Goal: Task Accomplishment & Management: Use online tool/utility

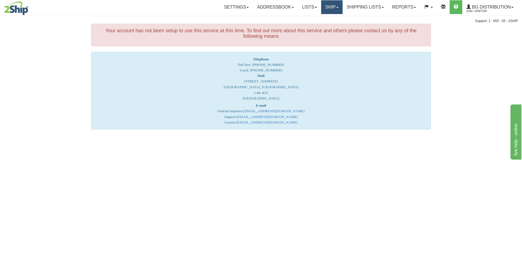
click at [331, 4] on link "Ship" at bounding box center [331, 7] width 21 height 14
click at [321, 18] on span "Ship Screen" at bounding box center [314, 19] width 21 height 4
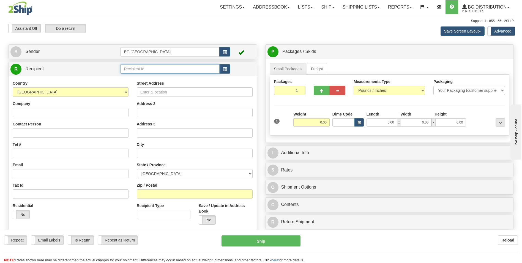
click at [138, 71] on input "text" at bounding box center [169, 68] width 99 height 9
click at [135, 75] on div "60080" at bounding box center [169, 77] width 94 height 6
type input "60080"
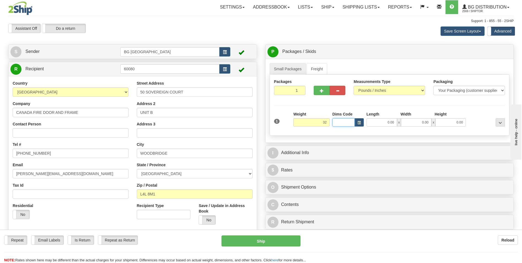
type input "32.00"
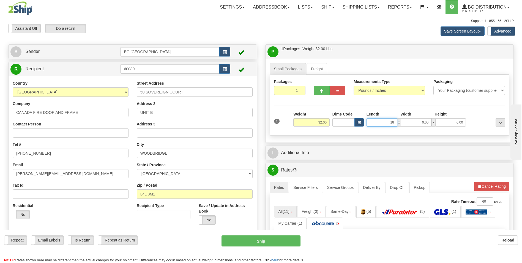
type input "18.00"
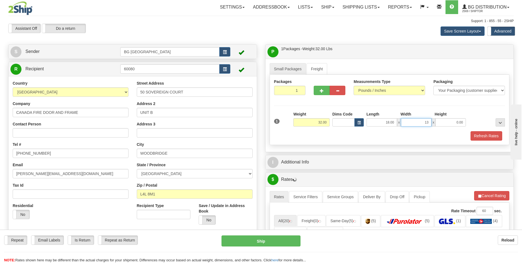
type input "13.00"
type input "9.00"
click at [319, 91] on button "button" at bounding box center [322, 90] width 16 height 9
type input "2"
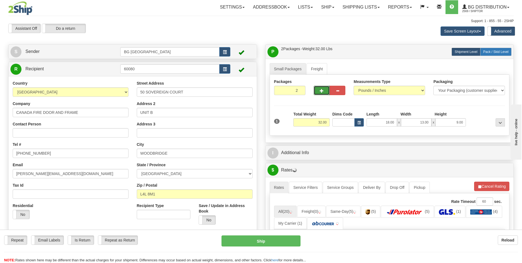
click at [495, 53] on span "Pack / Skid Level" at bounding box center [495, 52] width 25 height 4
radio input "true"
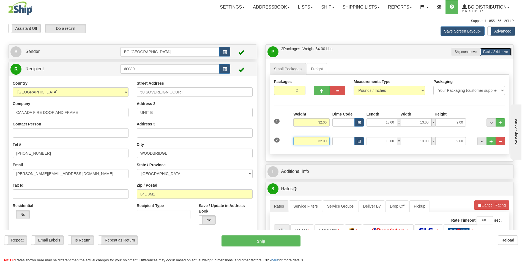
click at [307, 140] on input "32.00" at bounding box center [311, 141] width 36 height 8
type input "30.00"
type input "40.00"
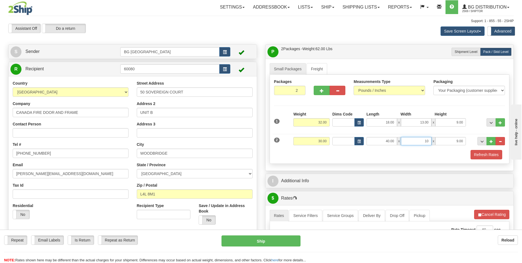
type input "10.00"
click at [493, 140] on span "..." at bounding box center [491, 141] width 3 height 3
type input "3"
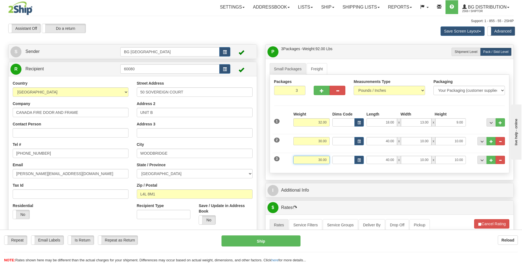
click at [318, 159] on input "30.00" at bounding box center [311, 159] width 36 height 8
type input "25.00"
type input "47.00"
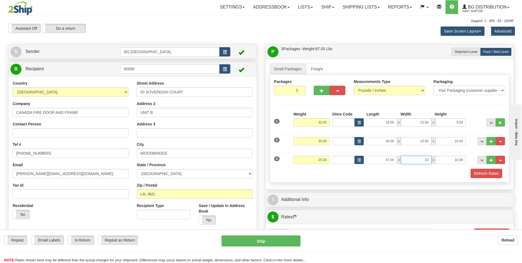
type input "10.00"
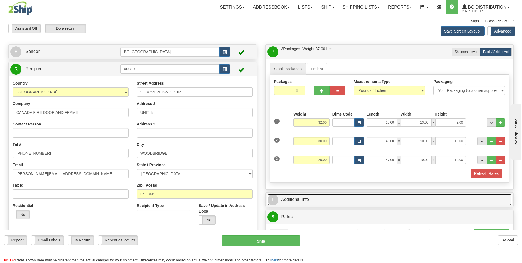
click at [309, 196] on link "I Additional Info" at bounding box center [390, 199] width 244 height 11
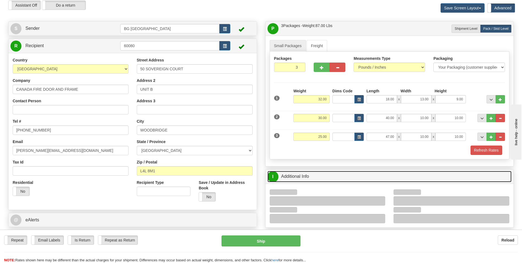
scroll to position [55, 0]
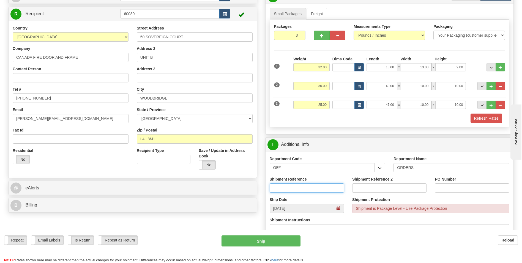
click at [296, 192] on input "Shipment Reference" at bounding box center [307, 187] width 74 height 9
type input "70185173-00"
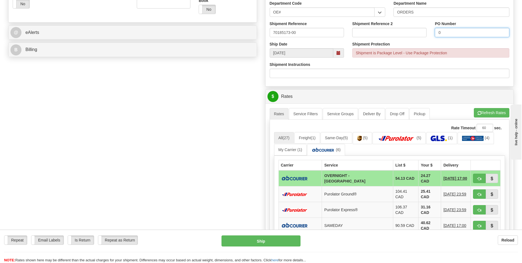
scroll to position [220, 0]
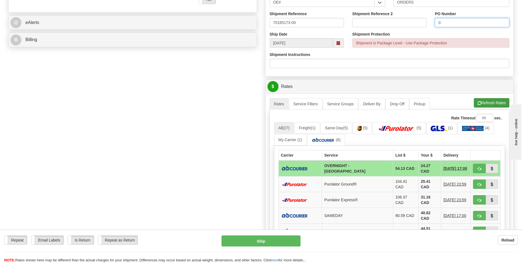
type input "0"
click at [499, 107] on button "Refresh Rates" at bounding box center [492, 102] width 36 height 9
click at [481, 103] on button "Refresh Rates" at bounding box center [492, 102] width 36 height 9
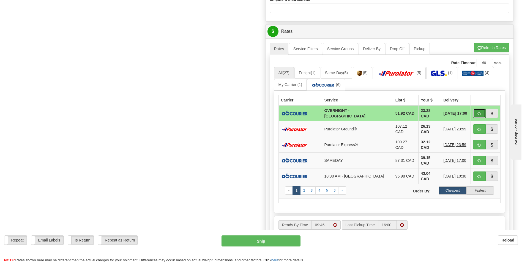
click at [479, 113] on span "button" at bounding box center [479, 114] width 4 height 4
type input "4"
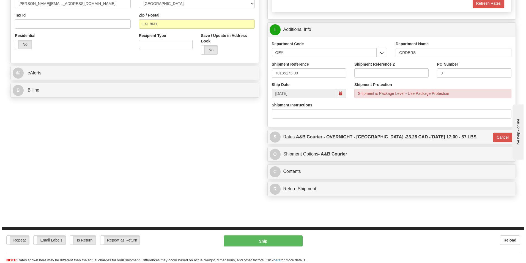
scroll to position [63, 0]
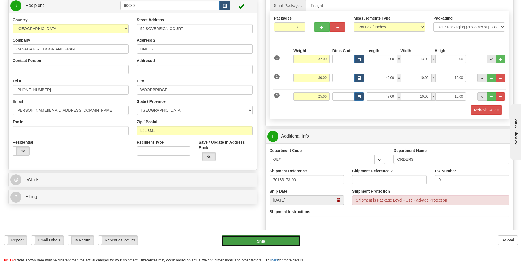
click at [256, 244] on button "Ship" at bounding box center [261, 240] width 79 height 11
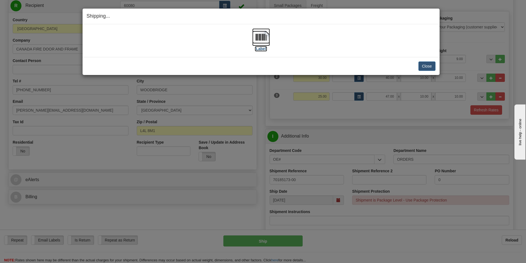
click at [256, 43] on img at bounding box center [261, 37] width 18 height 18
click at [424, 67] on button "Close" at bounding box center [427, 65] width 17 height 9
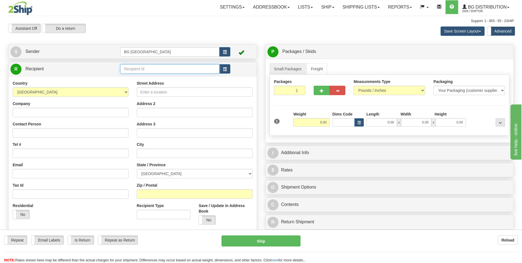
click at [132, 66] on input "text" at bounding box center [169, 68] width 99 height 9
click at [131, 75] on div "60176" at bounding box center [169, 77] width 94 height 6
type input "60176"
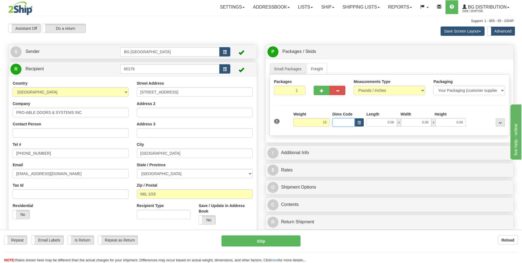
type input "15.00"
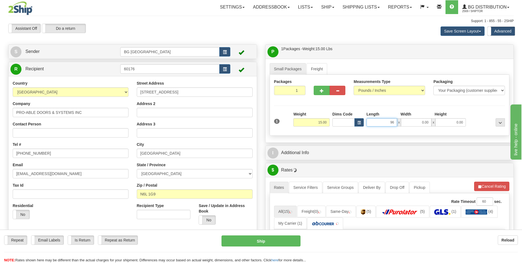
type input "96.00"
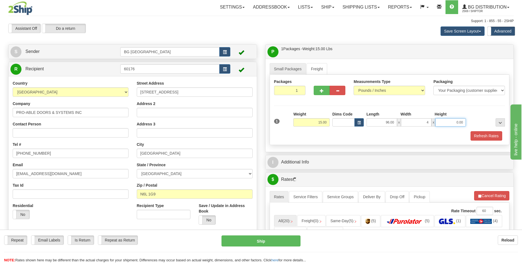
type input "4.00"
type input "3.00"
click at [318, 89] on button "button" at bounding box center [322, 90] width 16 height 9
type input "2"
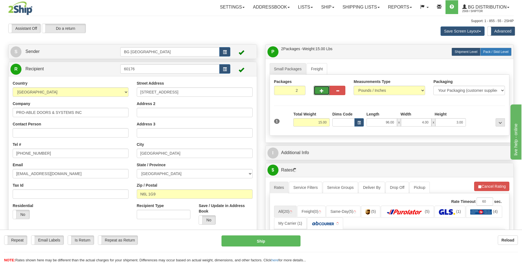
click at [491, 52] on span "Pack / Skid Level" at bounding box center [495, 52] width 25 height 4
radio input "true"
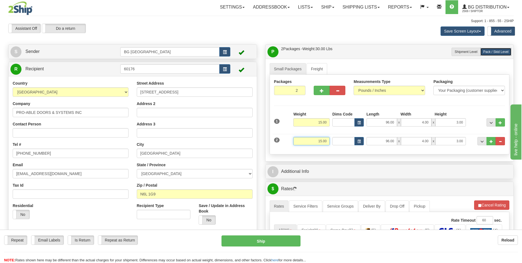
click at [323, 140] on input "15.00" at bounding box center [311, 141] width 36 height 8
type input "10.00"
type input "27.00"
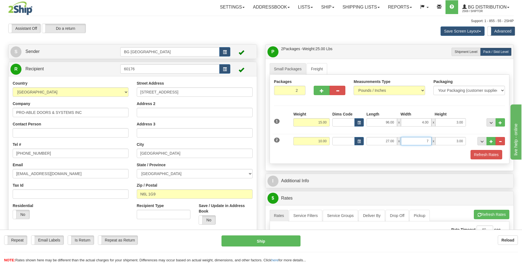
type input "7.00"
type input "4.00"
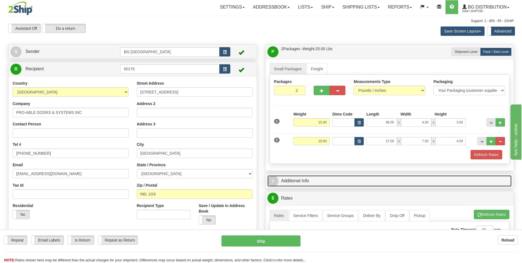
click at [315, 180] on link "I Additional Info" at bounding box center [390, 180] width 244 height 11
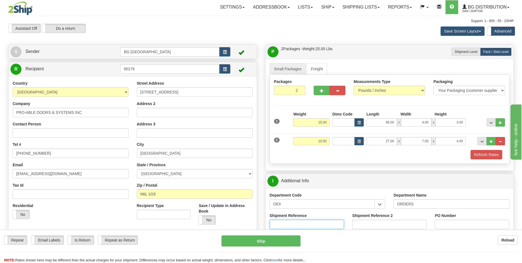
click at [300, 223] on input "Shipment Reference" at bounding box center [307, 223] width 74 height 9
type input "70185337-00"
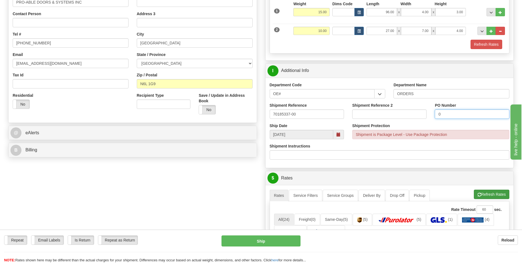
type input "0"
click at [482, 196] on button "Refresh Rates" at bounding box center [492, 193] width 36 height 9
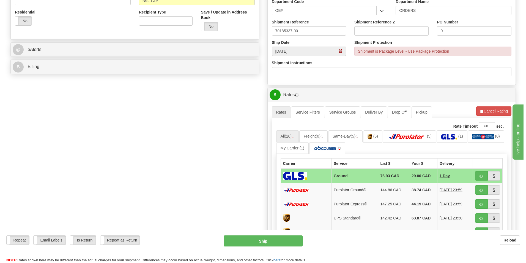
scroll to position [220, 0]
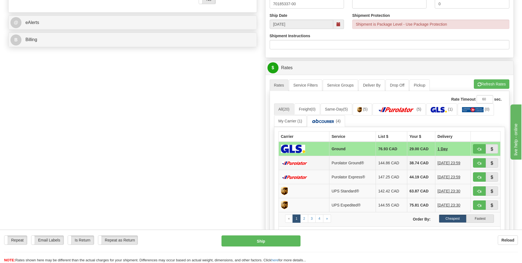
click at [422, 165] on td "38.74 CAD" at bounding box center [421, 163] width 28 height 14
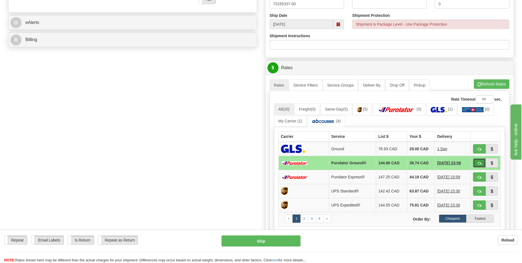
click at [479, 163] on span "button" at bounding box center [479, 163] width 4 height 4
type input "260"
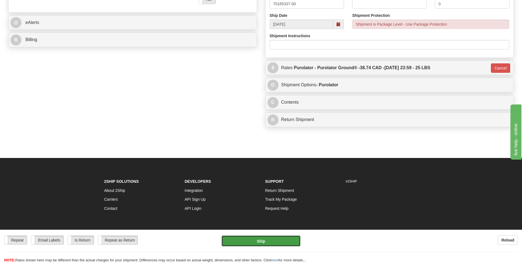
click at [257, 244] on button "Ship" at bounding box center [261, 240] width 79 height 11
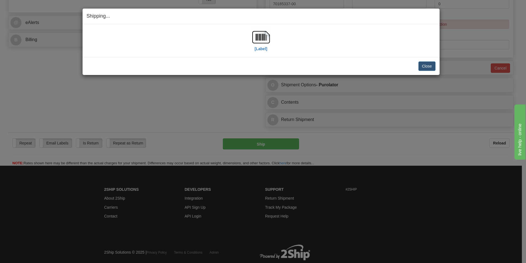
click at [272, 38] on div "[Label]" at bounding box center [261, 40] width 349 height 24
click at [271, 38] on div "[Label]" at bounding box center [261, 40] width 349 height 24
click at [268, 39] on img at bounding box center [261, 37] width 18 height 18
click at [422, 61] on button "Close" at bounding box center [427, 65] width 17 height 9
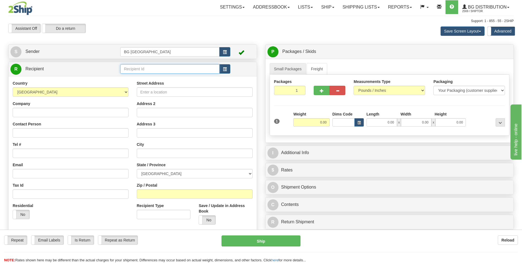
click at [156, 69] on input "text" at bounding box center [169, 68] width 99 height 9
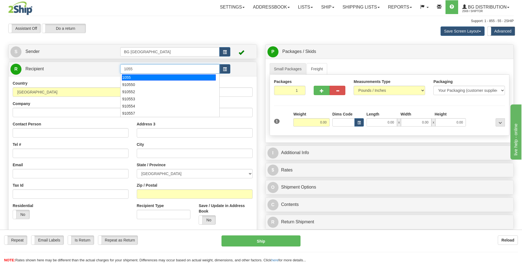
click at [146, 74] on div "1055" at bounding box center [169, 77] width 94 height 6
type input "1055"
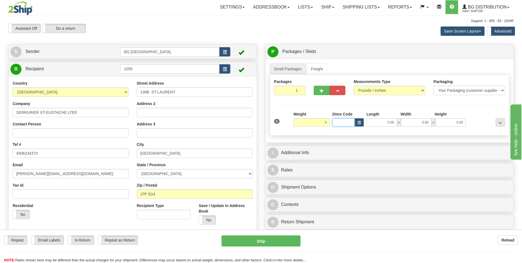
type input "3.00"
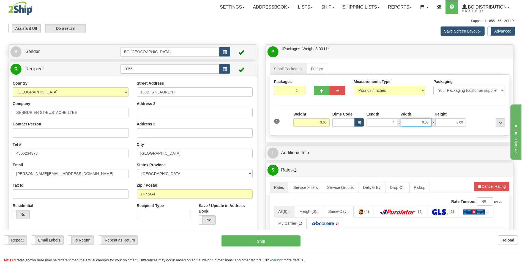
type input "7.00"
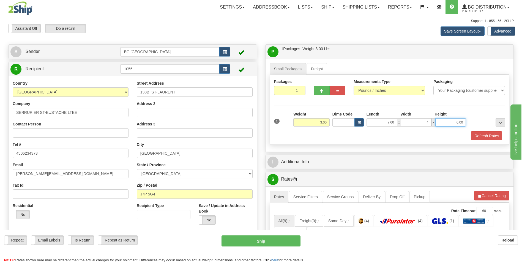
type input "4.00"
type input "3.00"
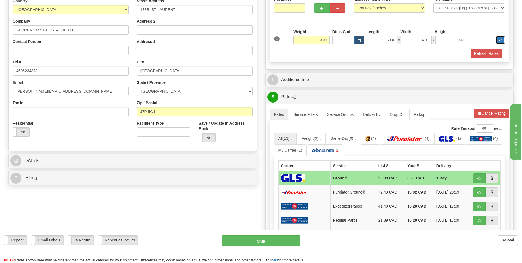
scroll to position [83, 0]
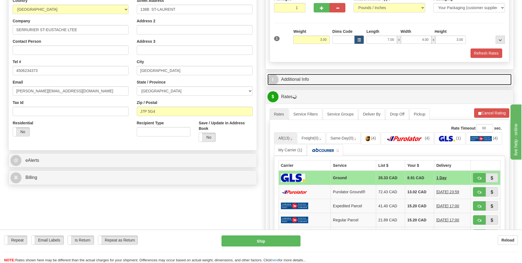
click at [362, 82] on link "I Additional Info" at bounding box center [390, 79] width 244 height 11
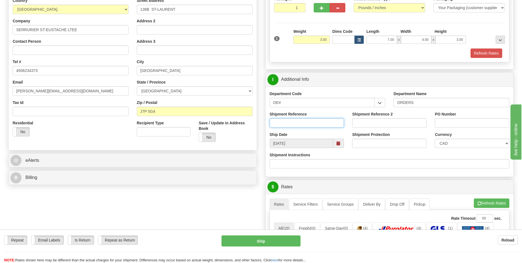
click at [300, 126] on input "Shipment Reference" at bounding box center [307, 122] width 74 height 9
type input "70185315-00"
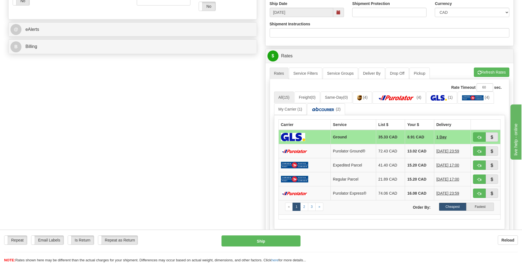
scroll to position [248, 0]
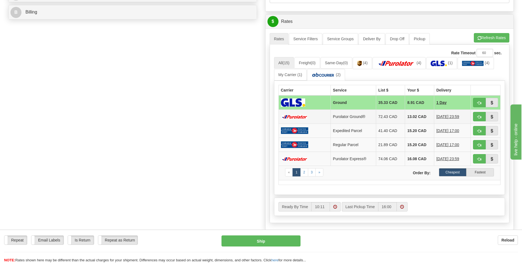
type input "0"
click at [413, 120] on td "13.02 CAD" at bounding box center [419, 117] width 29 height 14
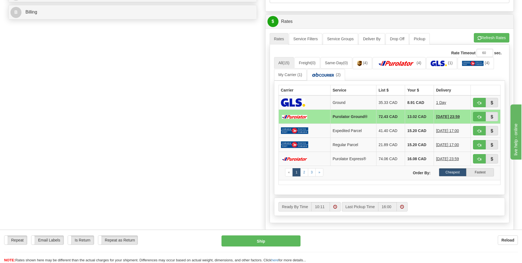
click at [221, 148] on div "Create a label for the return Create Pickup Without Label S" at bounding box center [261, 41] width 514 height 488
click at [242, 191] on div "Create a label for the return Create Pickup Without Label S" at bounding box center [261, 41] width 514 height 488
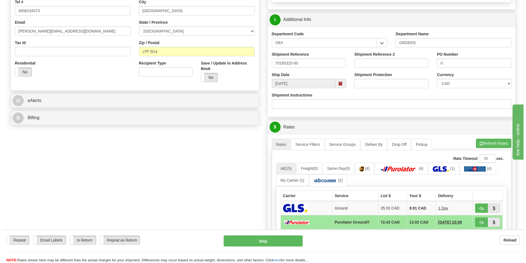
scroll to position [165, 0]
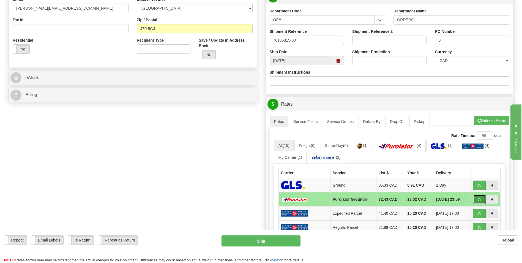
click at [484, 199] on button "button" at bounding box center [479, 198] width 13 height 9
type input "260"
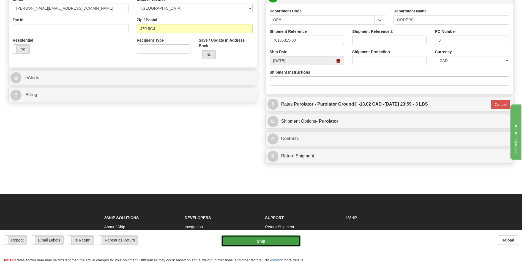
click at [279, 242] on button "Ship" at bounding box center [261, 240] width 79 height 11
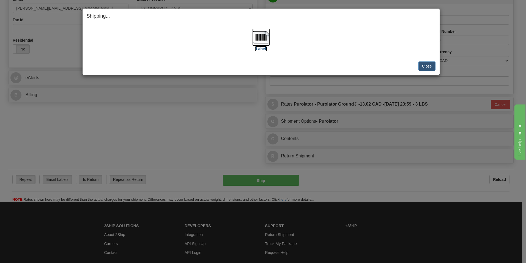
click at [260, 39] on img at bounding box center [261, 37] width 18 height 18
click at [428, 64] on button "Close" at bounding box center [427, 65] width 17 height 9
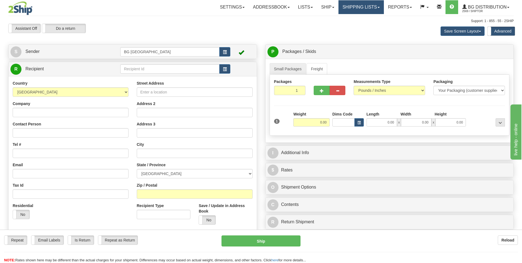
click at [359, 7] on link "Shipping lists" at bounding box center [361, 7] width 45 height 14
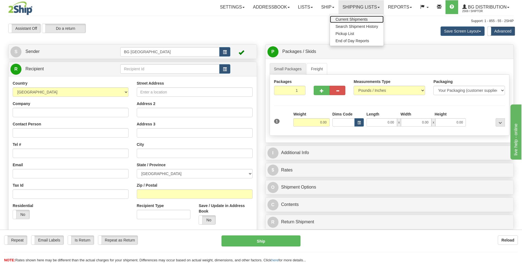
click at [349, 19] on span "Current Shipments" at bounding box center [351, 19] width 32 height 4
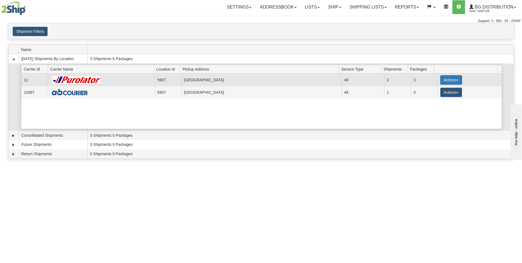
click at [440, 80] on button "Actions" at bounding box center [451, 79] width 22 height 9
click at [427, 91] on span "Details" at bounding box center [430, 90] width 15 height 4
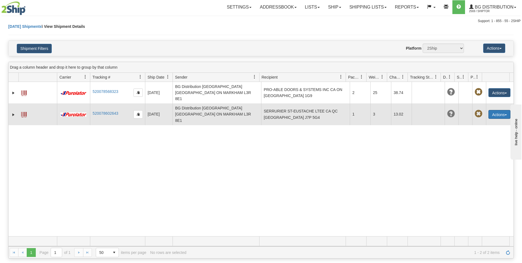
click at [493, 110] on button "Actions" at bounding box center [500, 114] width 22 height 9
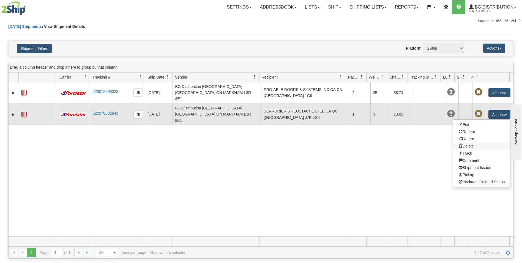
click at [465, 142] on link "Delete" at bounding box center [481, 145] width 57 height 7
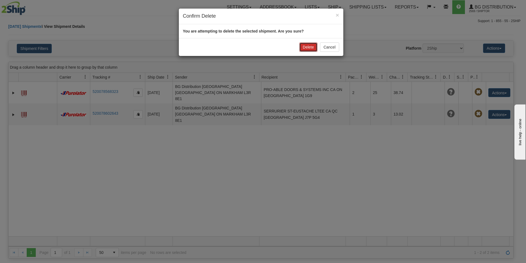
click at [311, 49] on button "Delete" at bounding box center [308, 46] width 18 height 9
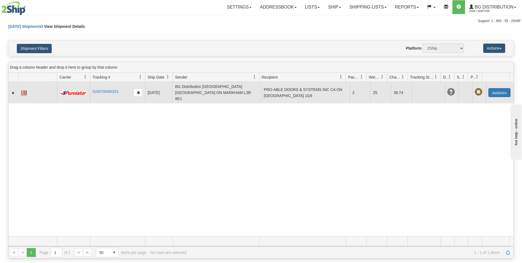
click at [493, 89] on button "Actions" at bounding box center [500, 92] width 22 height 9
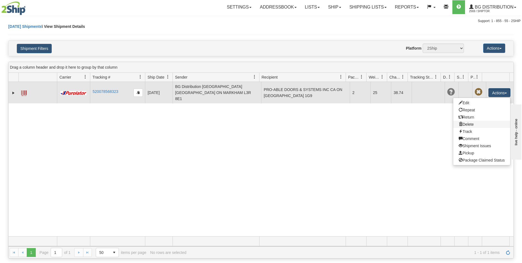
click at [468, 121] on link "Delete" at bounding box center [481, 124] width 57 height 7
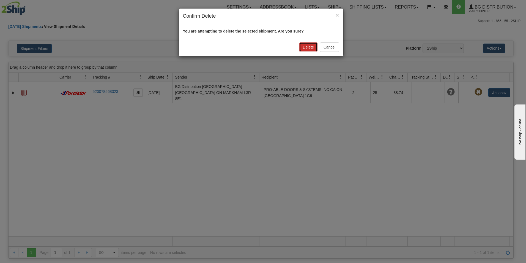
click at [310, 45] on button "Delete" at bounding box center [308, 46] width 18 height 9
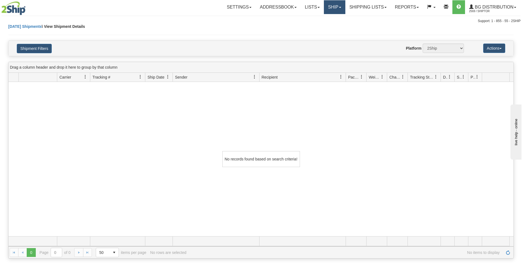
click at [330, 12] on link "Ship" at bounding box center [334, 7] width 21 height 14
click at [323, 18] on span "Ship Screen" at bounding box center [317, 19] width 21 height 4
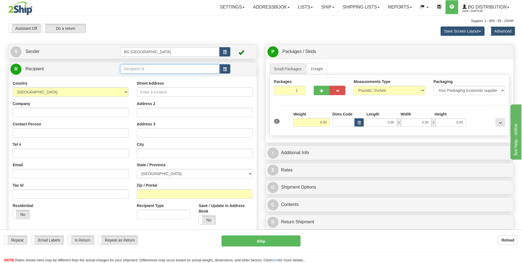
click at [158, 70] on input "text" at bounding box center [169, 68] width 99 height 9
click at [153, 76] on div "60426" at bounding box center [169, 77] width 94 height 6
type input "60426"
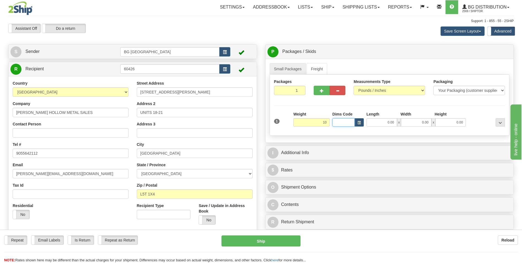
type input "10.00"
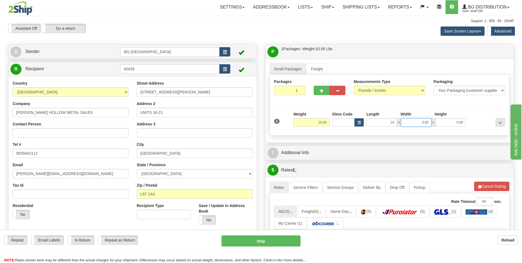
type input "14.00"
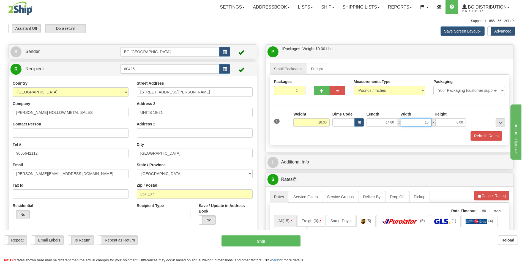
type input "10.00"
type input "9.00"
click at [303, 156] on div "I Additional Info" at bounding box center [390, 162] width 248 height 14
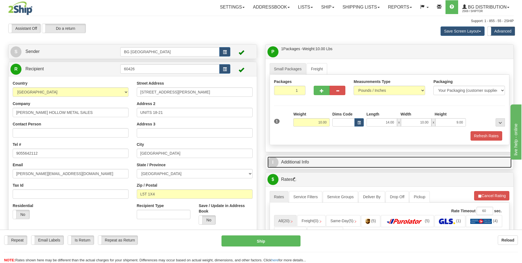
click at [303, 159] on link "I Additional Info" at bounding box center [390, 161] width 244 height 11
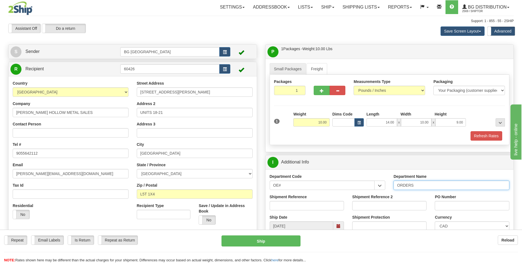
click at [452, 184] on input "ORDERS" at bounding box center [452, 184] width 116 height 9
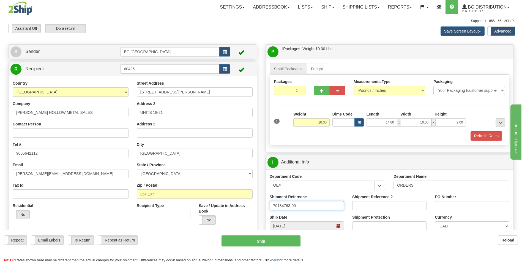
type input "70184763-00"
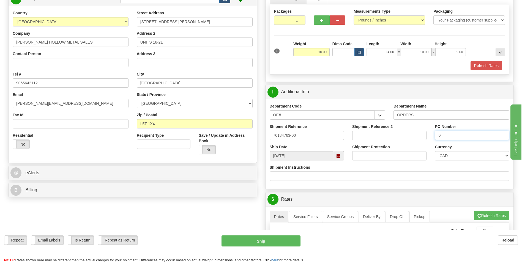
scroll to position [138, 0]
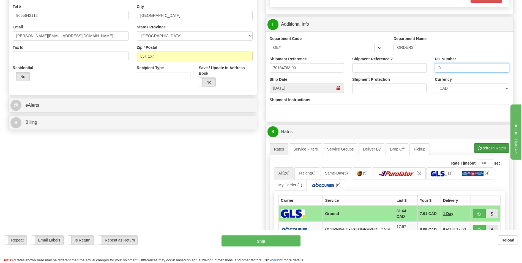
type input "0"
click at [495, 149] on button "Refresh Rates" at bounding box center [492, 147] width 36 height 9
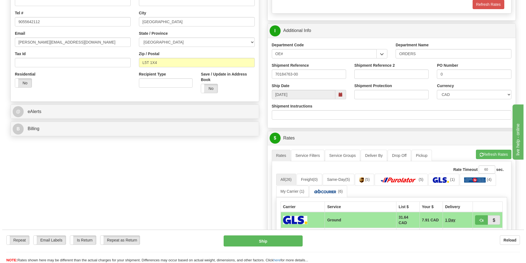
scroll to position [165, 0]
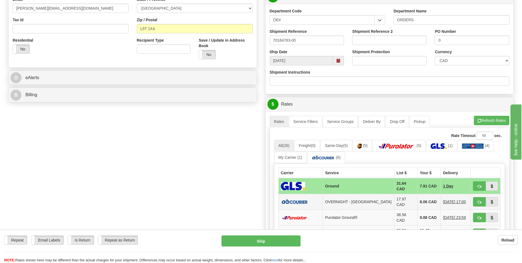
click at [419, 202] on td "8.06 CAD" at bounding box center [428, 202] width 23 height 16
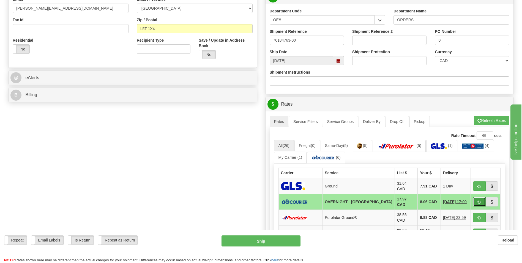
click at [477, 201] on button "button" at bounding box center [479, 201] width 13 height 9
type input "4"
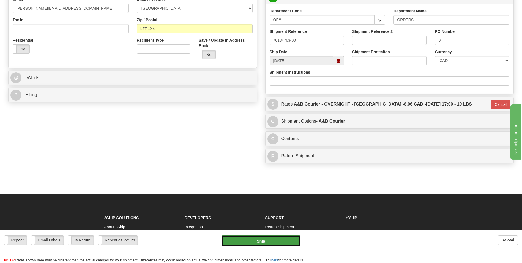
click at [282, 241] on button "Ship" at bounding box center [261, 240] width 79 height 11
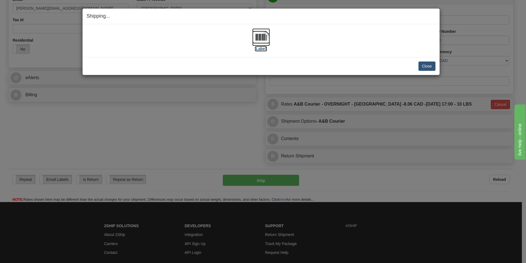
click at [255, 36] on img at bounding box center [261, 37] width 18 height 18
click at [422, 63] on button "Close" at bounding box center [427, 65] width 17 height 9
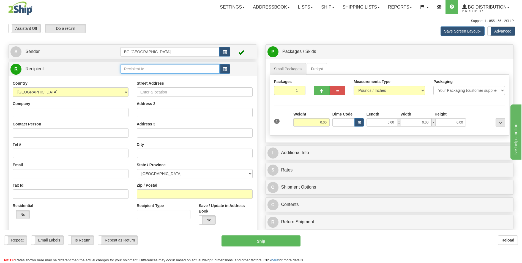
click at [138, 70] on input "text" at bounding box center [169, 68] width 99 height 9
click at [140, 75] on div "60419" at bounding box center [169, 77] width 94 height 6
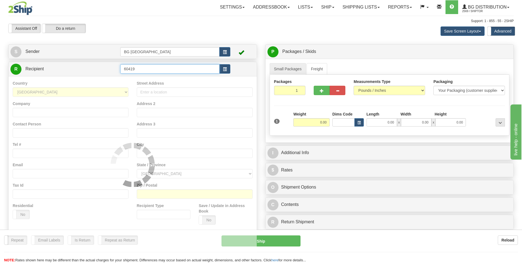
type input "60419"
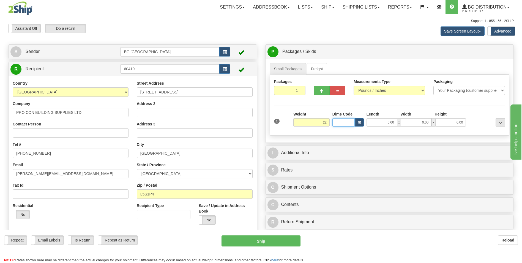
type input "22.00"
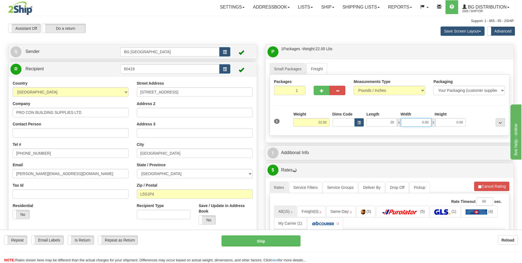
type input "20.00"
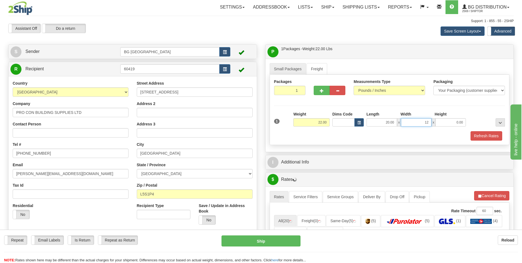
type input "12.00"
type input "10.00"
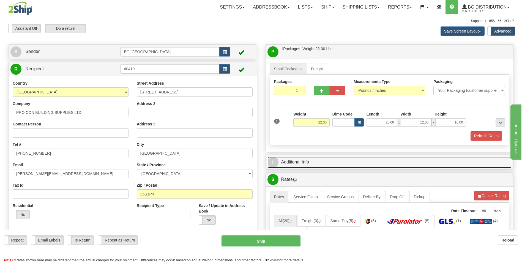
click at [314, 166] on link "I Additional Info" at bounding box center [390, 161] width 244 height 11
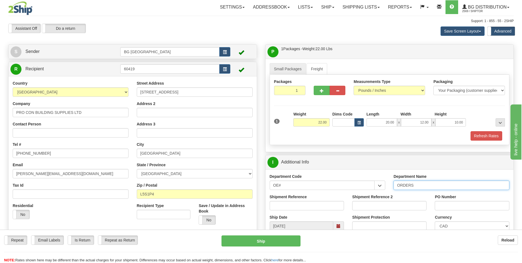
click at [441, 189] on input "ORDERS" at bounding box center [452, 184] width 116 height 9
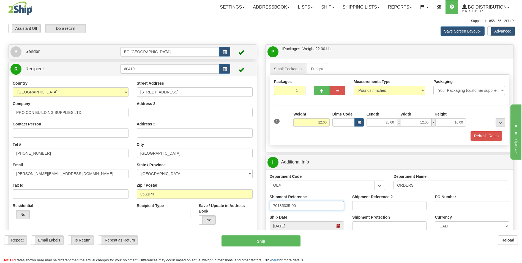
type input "70185335-00"
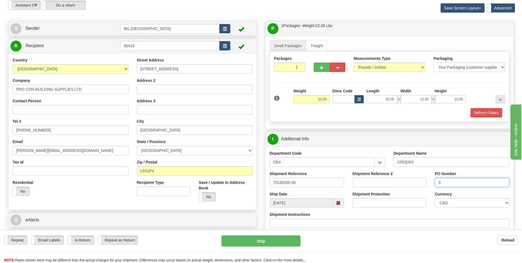
scroll to position [110, 0]
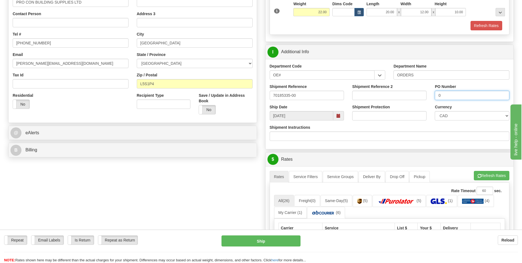
type input "0"
click at [489, 176] on button "Refresh Rates" at bounding box center [492, 175] width 36 height 9
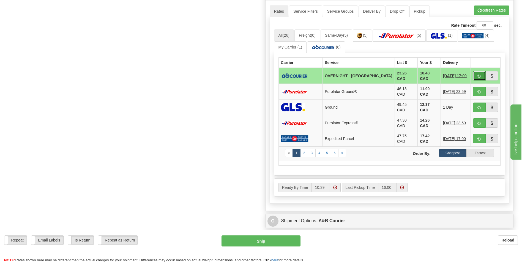
click at [476, 71] on button "button" at bounding box center [479, 75] width 13 height 9
type input "4"
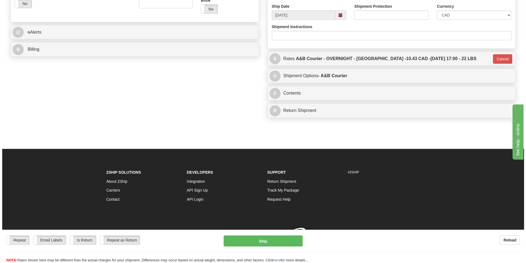
scroll to position [219, 0]
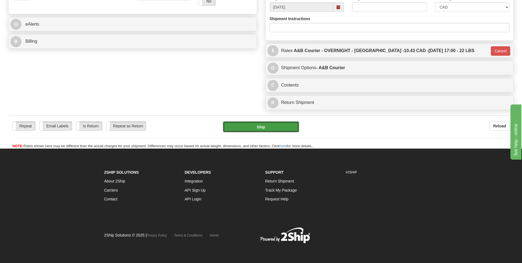
click at [271, 129] on button "Ship" at bounding box center [261, 126] width 76 height 11
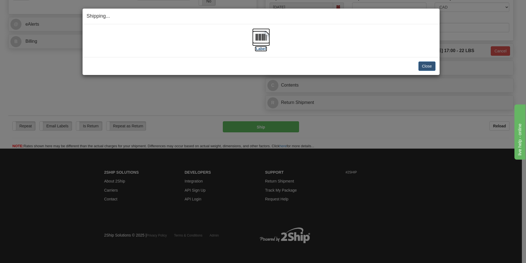
click at [259, 42] on img at bounding box center [261, 37] width 18 height 18
click at [434, 66] on button "Close" at bounding box center [427, 65] width 17 height 9
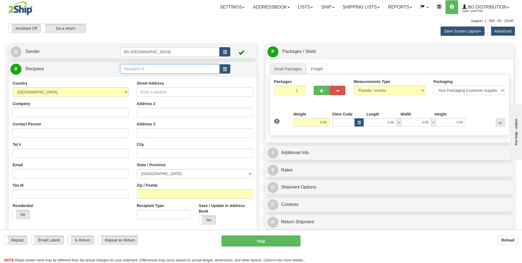
click at [168, 70] on input "text" at bounding box center [169, 68] width 99 height 9
click at [138, 80] on div "60011" at bounding box center [169, 77] width 94 height 6
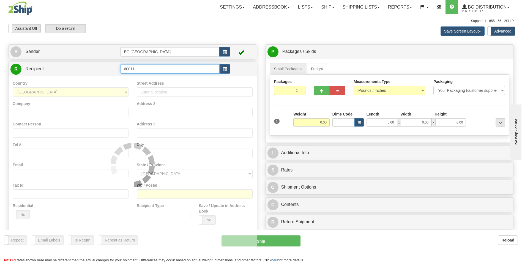
type input "60011"
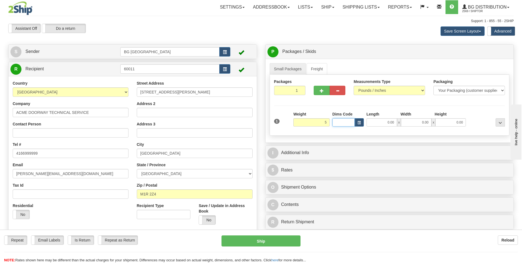
type input "5.00"
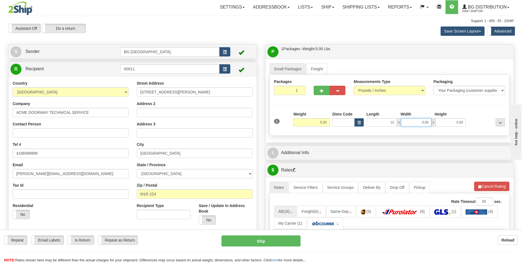
type input "12.00"
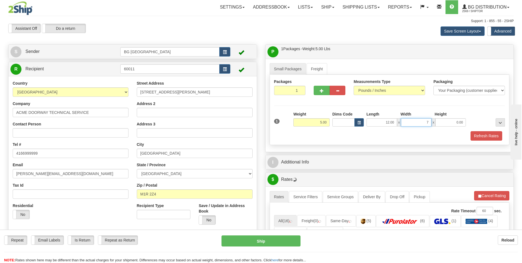
type input "7.00"
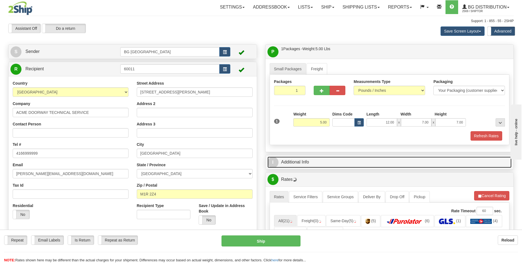
drag, startPoint x: 308, startPoint y: 167, endPoint x: 311, endPoint y: 168, distance: 3.1
click at [308, 167] on link "I Additional Info" at bounding box center [390, 161] width 244 height 11
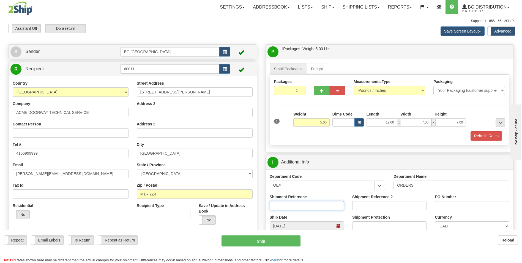
click at [310, 206] on input "Shipment Reference" at bounding box center [307, 205] width 74 height 9
type input "70185316-00"
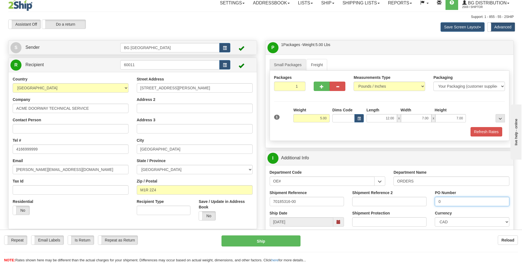
scroll to position [138, 0]
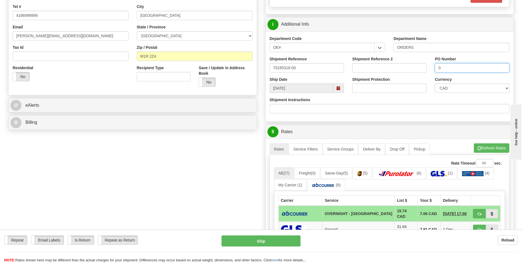
type input "0"
click at [479, 142] on div "A change has been made which could impact your rate estimate. To ensure the est…" at bounding box center [390, 242] width 248 height 209
click at [478, 144] on button "Refresh Rates" at bounding box center [492, 147] width 36 height 9
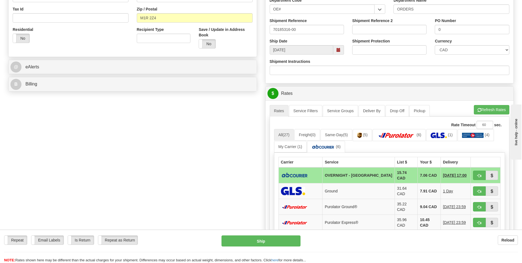
scroll to position [220, 0]
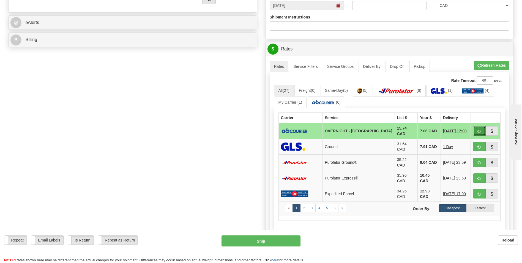
click at [475, 130] on button "button" at bounding box center [479, 130] width 13 height 9
type input "4"
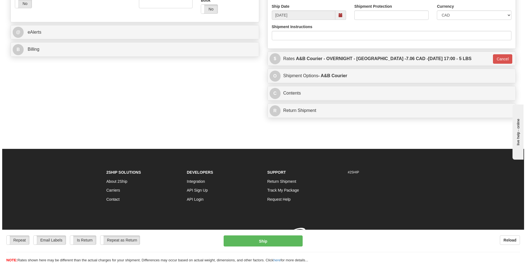
scroll to position [218, 0]
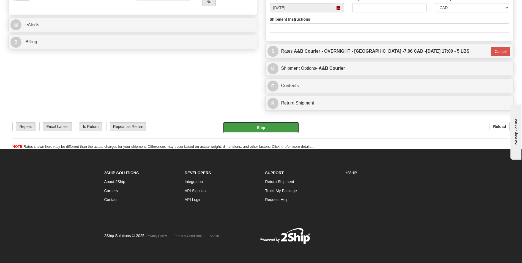
click at [253, 130] on button "Ship" at bounding box center [261, 127] width 76 height 11
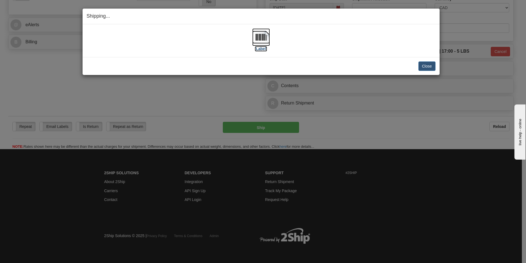
click at [267, 36] on img at bounding box center [261, 37] width 18 height 18
click at [426, 65] on button "Close" at bounding box center [427, 65] width 17 height 9
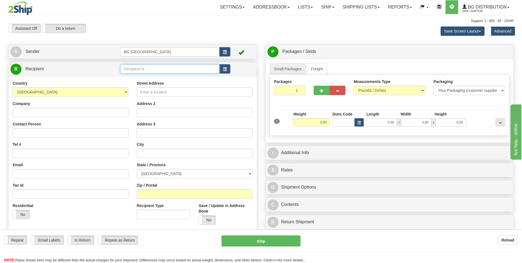
click at [129, 65] on input "text" at bounding box center [169, 68] width 99 height 9
click at [130, 79] on div "60151" at bounding box center [169, 77] width 94 height 6
type input "60151"
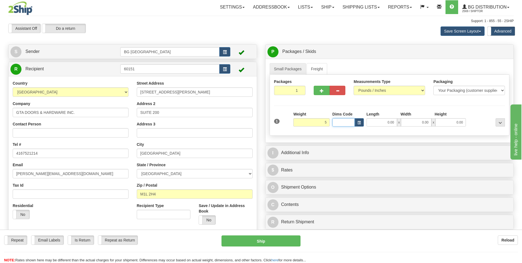
type input "5.00"
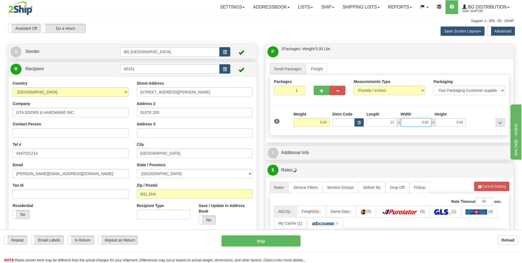
type input "12.00"
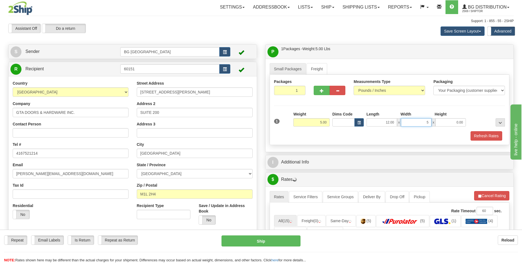
type input "5.00"
type input "3.00"
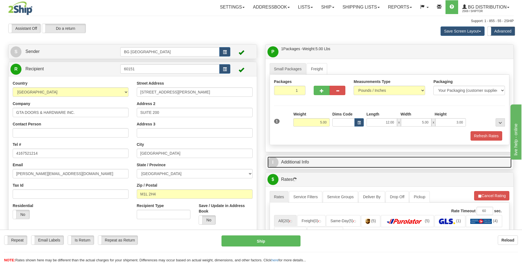
click at [294, 159] on link "I Additional Info" at bounding box center [390, 161] width 244 height 11
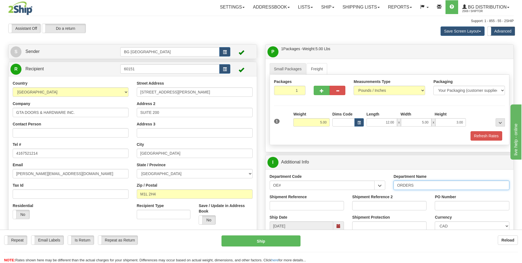
click at [422, 185] on input "ORDERS" at bounding box center [452, 184] width 116 height 9
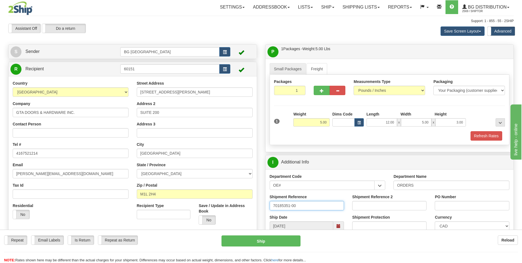
type input "70185351-00"
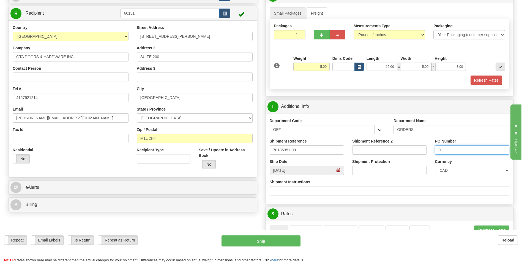
scroll to position [110, 0]
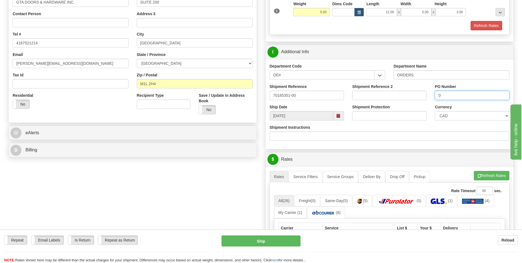
type input "0"
click at [485, 173] on button "Refresh Rates" at bounding box center [492, 175] width 36 height 9
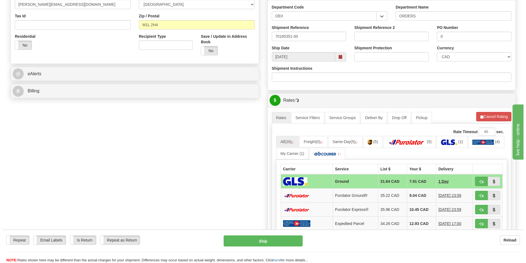
scroll to position [193, 0]
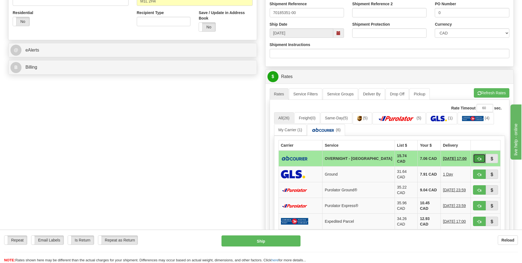
click at [477, 160] on button "button" at bounding box center [479, 158] width 13 height 9
type input "4"
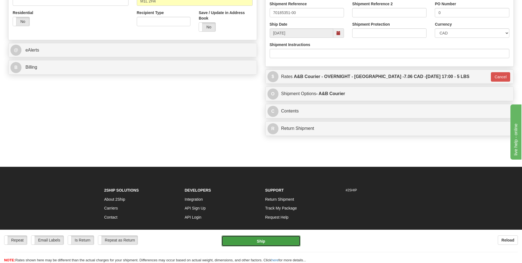
click at [257, 241] on button "Ship" at bounding box center [261, 240] width 79 height 11
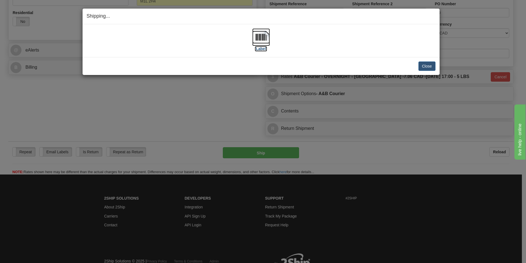
click at [255, 37] on img at bounding box center [261, 37] width 18 height 18
click at [422, 63] on button "Close" at bounding box center [427, 65] width 17 height 9
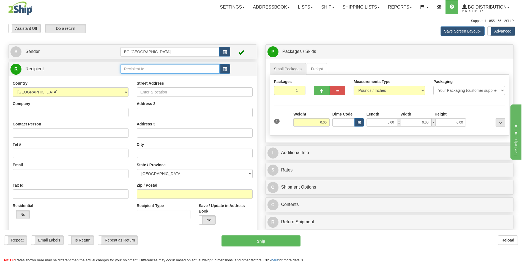
click at [158, 73] on input "text" at bounding box center [169, 68] width 99 height 9
click at [157, 75] on div "BG DISTRIBUTION (QUE)" at bounding box center [169, 77] width 94 height 6
type input "BG DISTRIBUTION (QUE)"
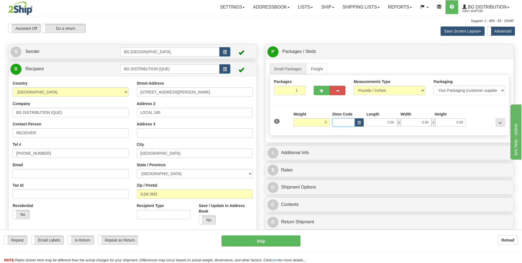
type input "5.00"
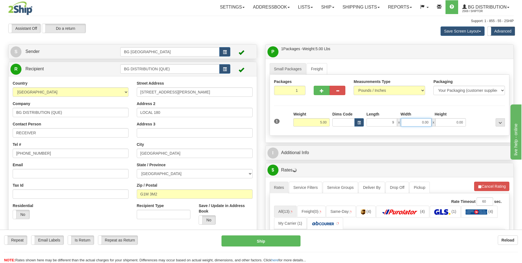
type input "9.00"
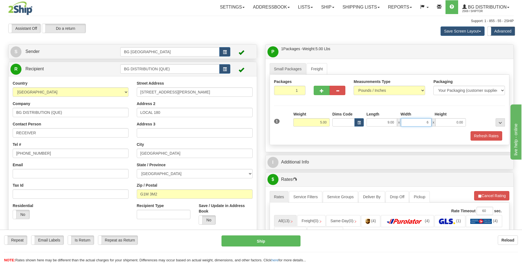
type input "6.00"
type input "3.00"
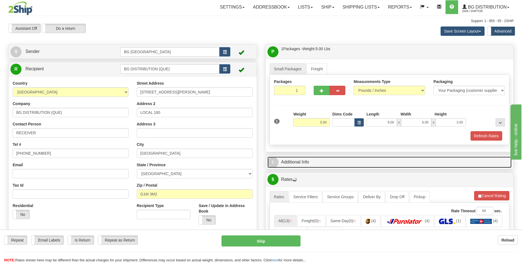
click at [314, 160] on link "I Additional Info" at bounding box center [390, 161] width 244 height 11
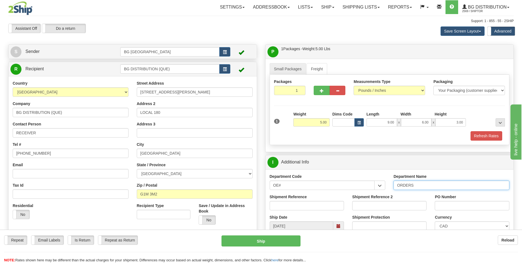
click at [438, 183] on input "ORDERS" at bounding box center [452, 184] width 116 height 9
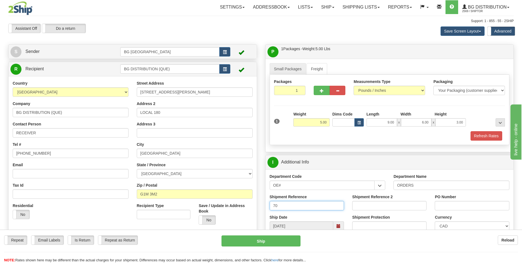
type input "7"
type input "159344-00"
click at [466, 204] on input "PO Number" at bounding box center [472, 205] width 74 height 9
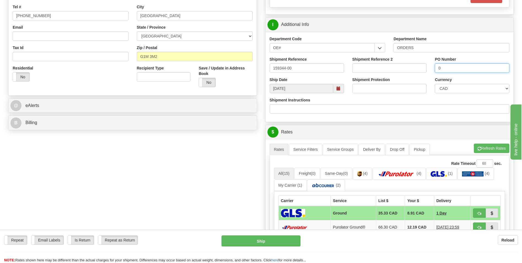
scroll to position [138, 0]
type input "0"
click at [477, 149] on span "button" at bounding box center [479, 148] width 4 height 4
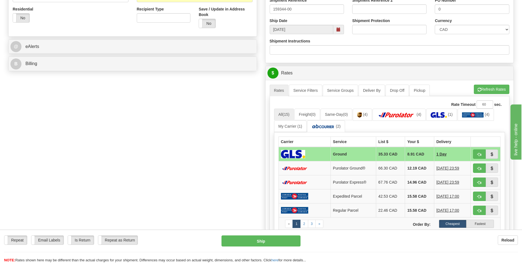
scroll to position [220, 0]
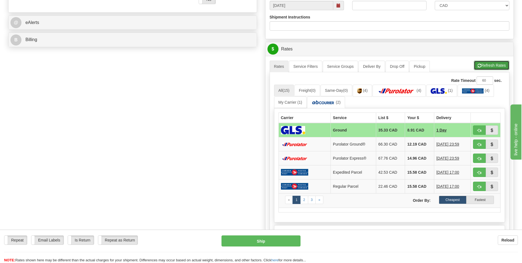
click at [487, 64] on button "Refresh Rates" at bounding box center [492, 65] width 36 height 9
click at [477, 127] on button "button" at bounding box center [479, 129] width 13 height 9
type input "1"
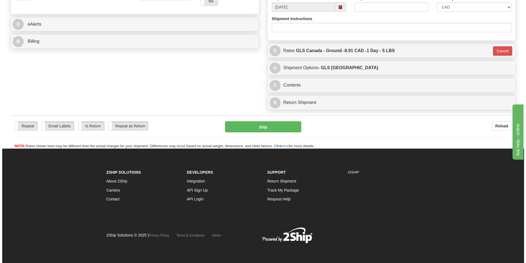
scroll to position [218, 0]
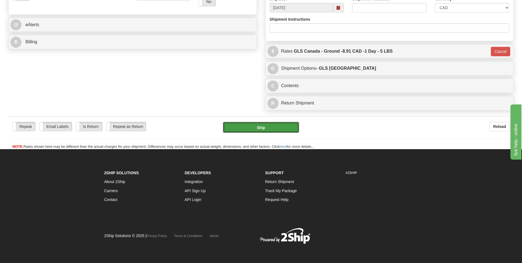
click at [278, 131] on button "Ship" at bounding box center [261, 127] width 76 height 11
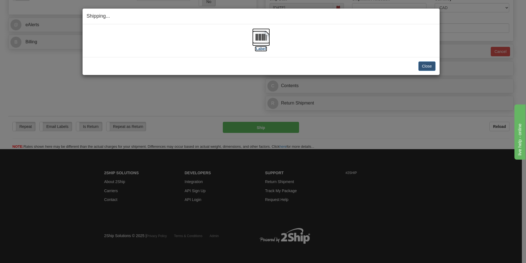
click at [260, 39] on img at bounding box center [261, 37] width 18 height 18
click at [423, 69] on button "Close" at bounding box center [427, 65] width 17 height 9
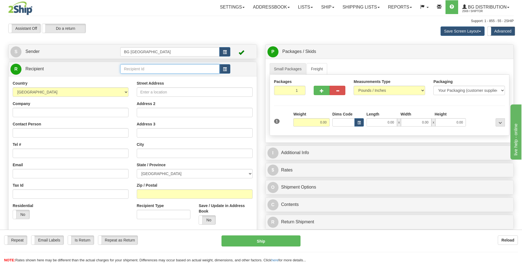
click at [140, 65] on input "text" at bounding box center [169, 68] width 99 height 9
click at [140, 79] on div "60156" at bounding box center [169, 77] width 94 height 6
type input "60156"
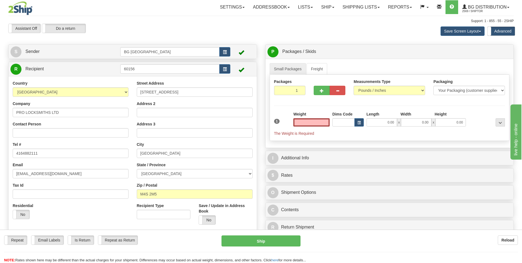
type input "0.00"
click at [314, 122] on input "0.00" at bounding box center [311, 122] width 36 height 8
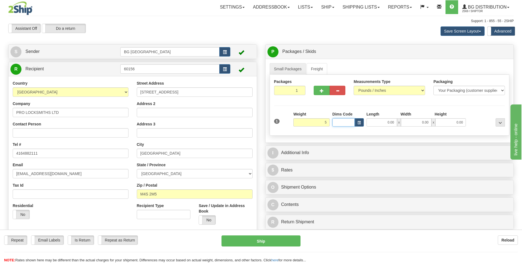
type input "5.00"
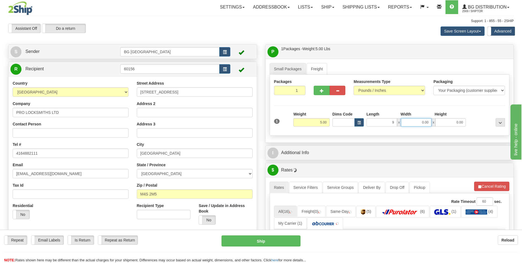
type input "9.00"
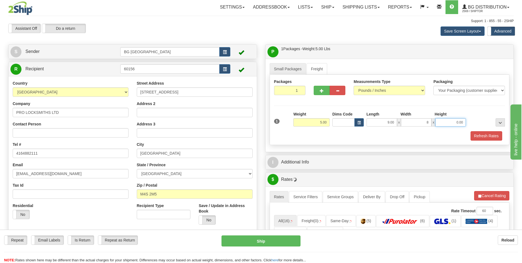
type input "8.00"
type input "3.00"
click at [321, 91] on span "button" at bounding box center [322, 91] width 4 height 4
type input "2"
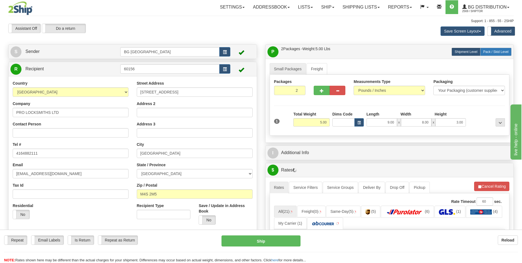
click at [495, 52] on span "Pack / Skid Level" at bounding box center [495, 52] width 25 height 4
radio input "true"
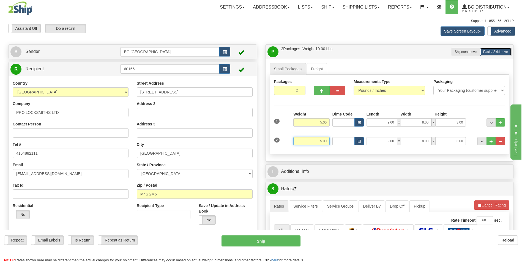
click at [321, 140] on input "5.00" at bounding box center [311, 141] width 36 height 8
type input "4.00"
type input "48.00"
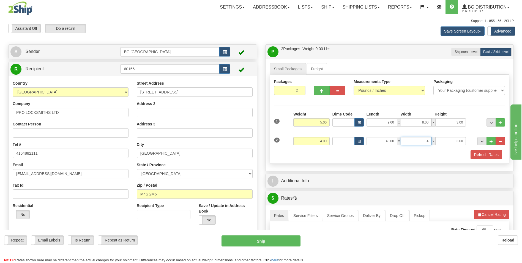
type input "4.00"
click at [319, 174] on div "I Additional Info" at bounding box center [390, 181] width 248 height 14
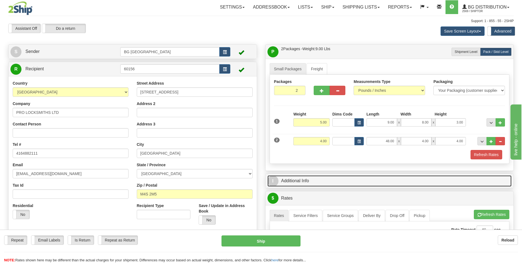
click at [318, 178] on link "I Additional Info" at bounding box center [390, 180] width 244 height 11
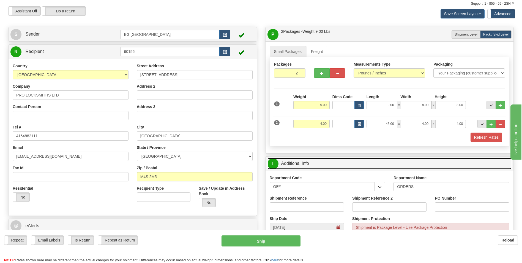
scroll to position [83, 0]
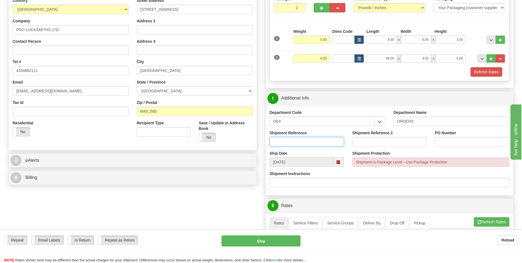
click at [293, 142] on input "Shipment Reference" at bounding box center [307, 141] width 74 height 9
type input "70185319-00"
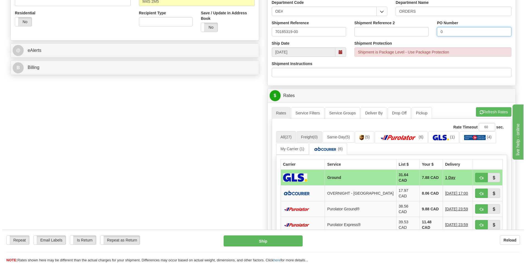
scroll to position [193, 0]
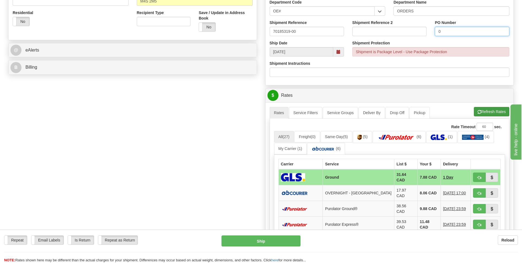
type input "0"
click at [485, 115] on button "Refresh Rates" at bounding box center [492, 111] width 36 height 9
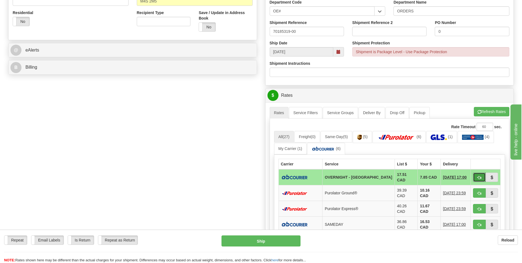
click at [483, 179] on button "button" at bounding box center [479, 176] width 13 height 9
type input "4"
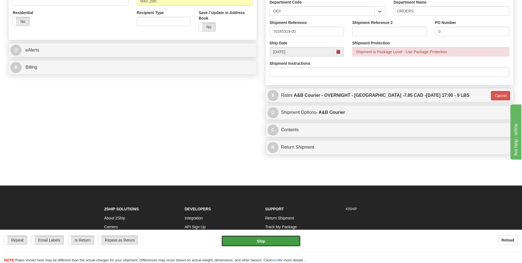
click at [276, 238] on button "Ship" at bounding box center [261, 240] width 79 height 11
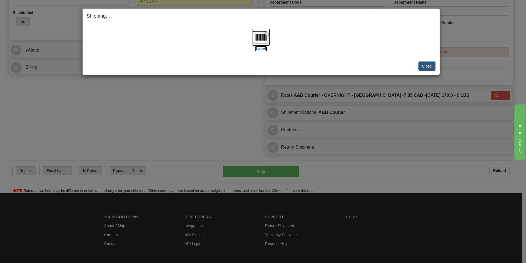
click at [262, 33] on img at bounding box center [261, 37] width 18 height 18
click at [422, 64] on button "Close" at bounding box center [427, 65] width 17 height 9
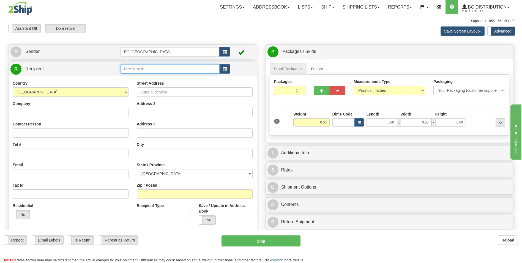
click at [132, 70] on input "text" at bounding box center [169, 68] width 99 height 9
click at [133, 81] on li "60087" at bounding box center [170, 77] width 99 height 7
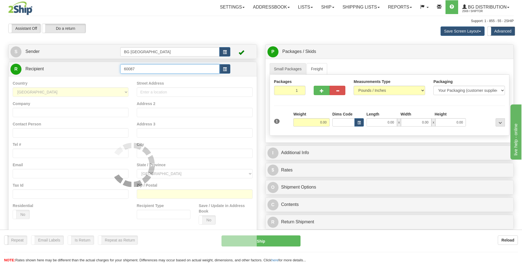
type input "60087"
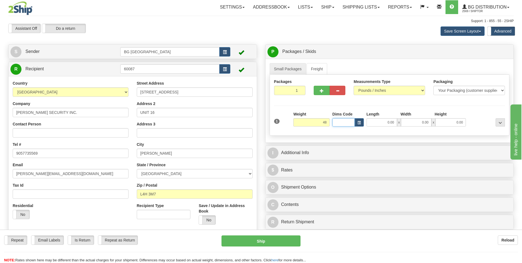
type input "48.00"
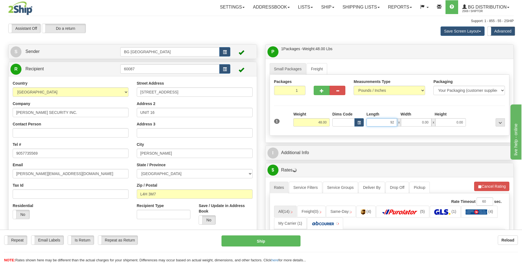
type input "92.00"
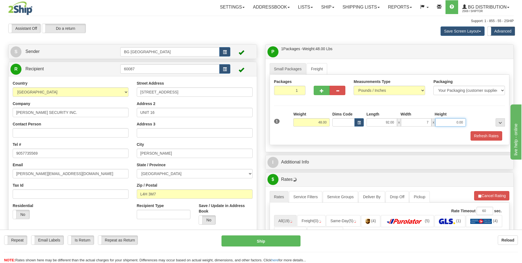
type input "7.00"
type input "5.00"
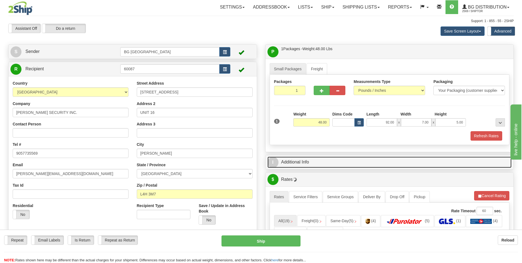
click at [321, 165] on link "I Additional Info" at bounding box center [390, 161] width 244 height 11
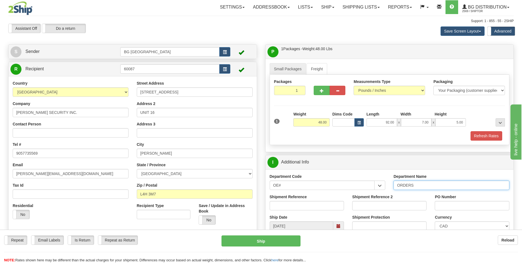
click at [427, 186] on input "ORDERS" at bounding box center [452, 184] width 116 height 9
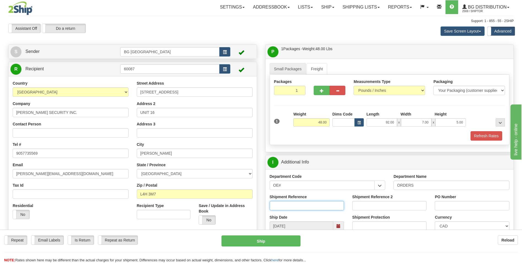
type input "0"
type input "70185375-00"
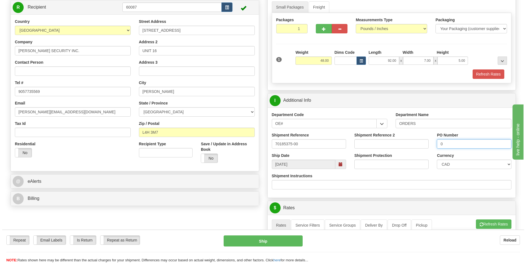
scroll to position [165, 0]
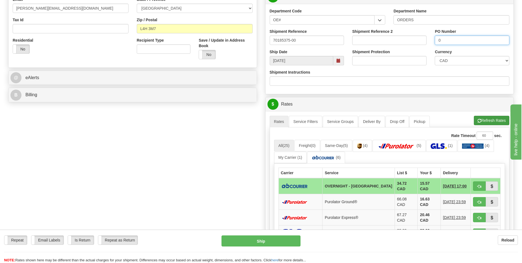
type input "0"
click at [501, 121] on button "Refresh Rates" at bounding box center [492, 120] width 36 height 9
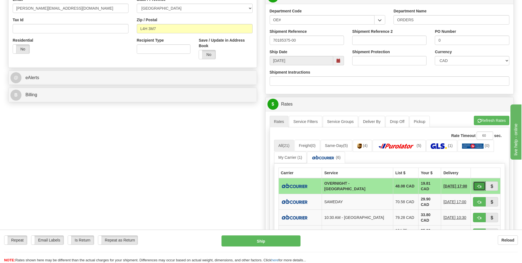
click at [484, 187] on button "button" at bounding box center [479, 185] width 13 height 9
type input "4"
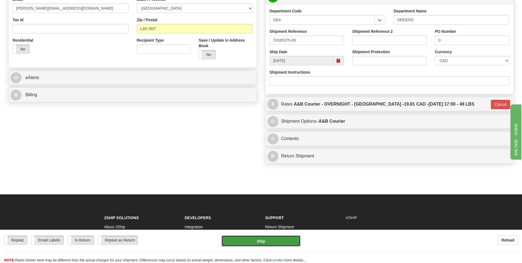
click at [277, 238] on button "Ship" at bounding box center [261, 240] width 79 height 11
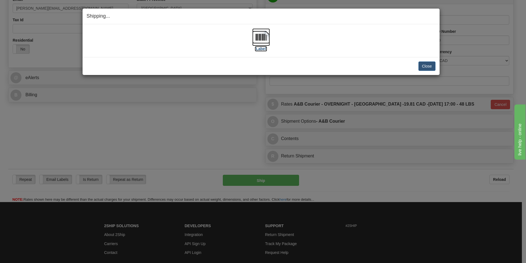
click at [261, 37] on img at bounding box center [261, 37] width 18 height 18
click at [425, 64] on button "Close" at bounding box center [427, 65] width 17 height 9
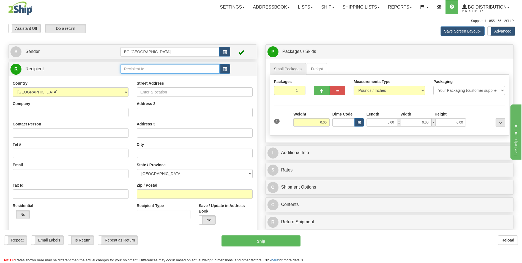
click at [132, 69] on input "text" at bounding box center [169, 68] width 99 height 9
click at [132, 74] on li "60080" at bounding box center [170, 77] width 99 height 7
type input "60080"
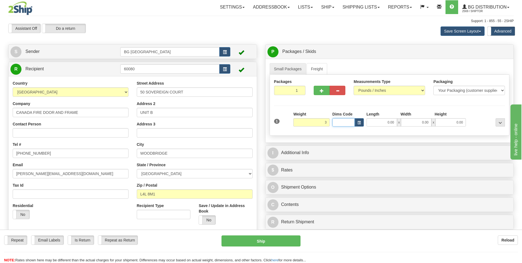
type input "3.00"
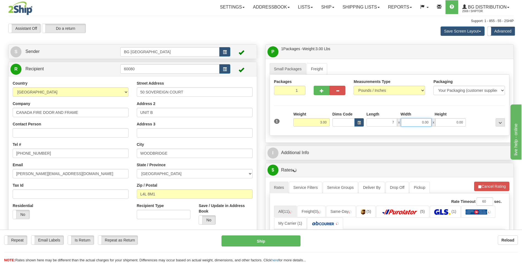
type input "7.00"
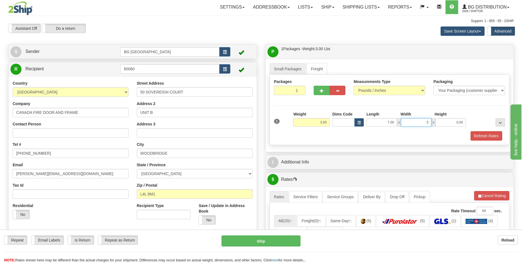
type input "5.00"
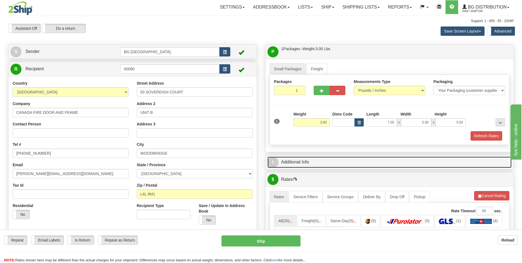
click at [307, 166] on link "I Additional Info" at bounding box center [390, 161] width 244 height 11
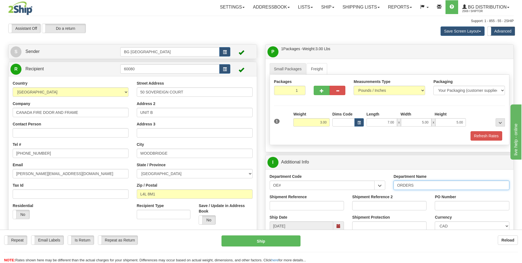
click at [435, 185] on input "ORDERS" at bounding box center [452, 184] width 116 height 9
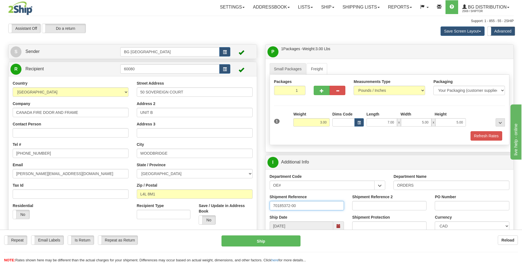
type input "70185372-00"
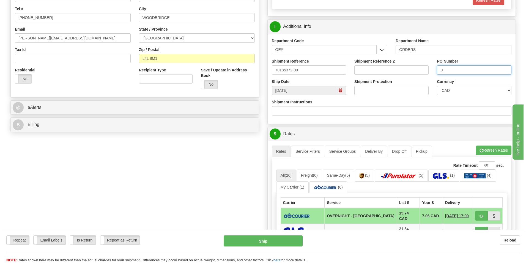
scroll to position [165, 0]
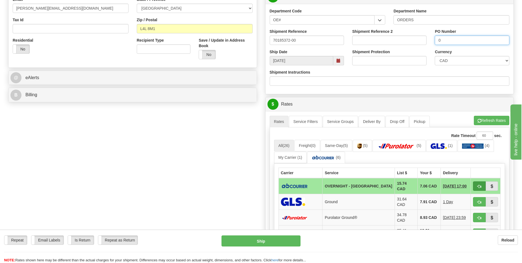
type input "0"
click at [483, 182] on button "button" at bounding box center [479, 185] width 13 height 9
type input "4"
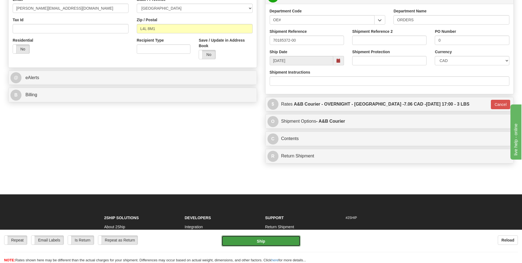
click at [282, 235] on button "Ship" at bounding box center [261, 240] width 79 height 11
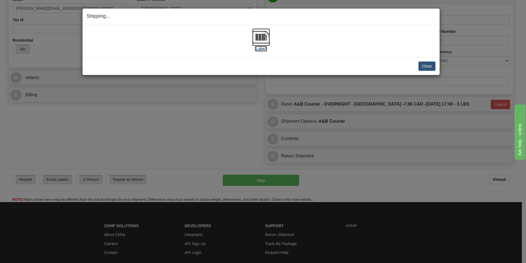
click at [262, 39] on img at bounding box center [261, 37] width 18 height 18
click at [425, 64] on button "Close" at bounding box center [427, 65] width 17 height 9
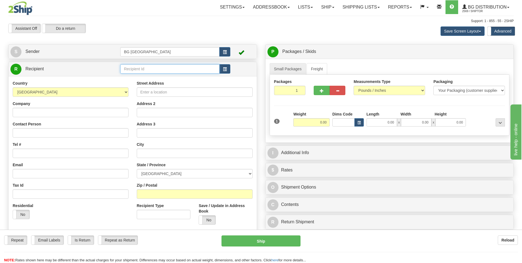
click at [146, 67] on input "text" at bounding box center [169, 68] width 99 height 9
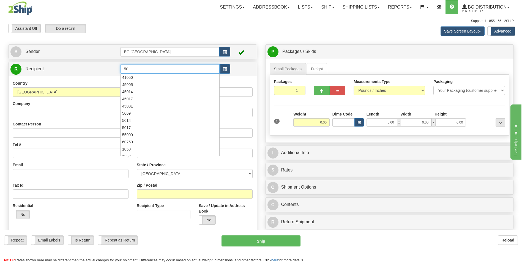
type input "5"
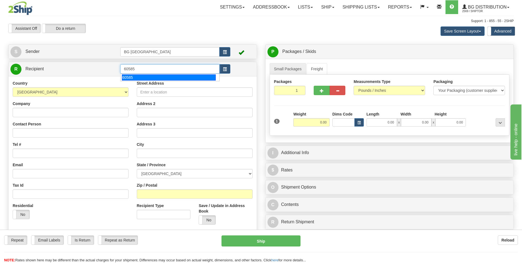
click at [141, 78] on div "60585" at bounding box center [169, 77] width 94 height 6
type input "60585"
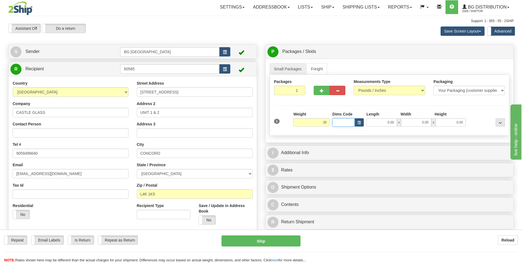
type input "35.00"
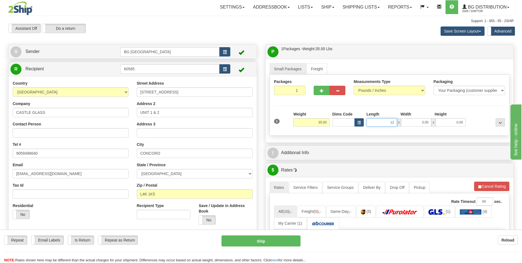
type input "12.00"
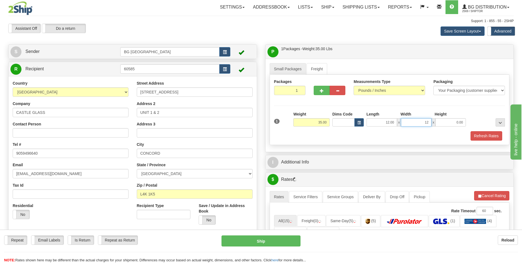
type input "12.00"
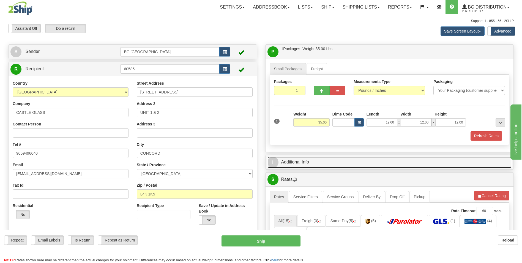
click at [291, 163] on link "I Additional Info" at bounding box center [390, 161] width 244 height 11
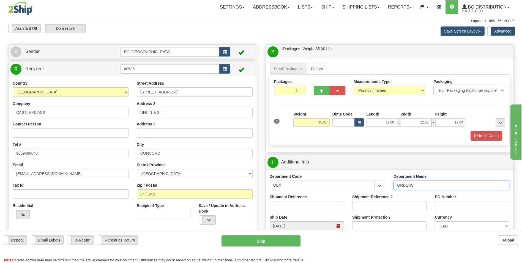
click at [442, 185] on input "ORDERS" at bounding box center [452, 184] width 116 height 9
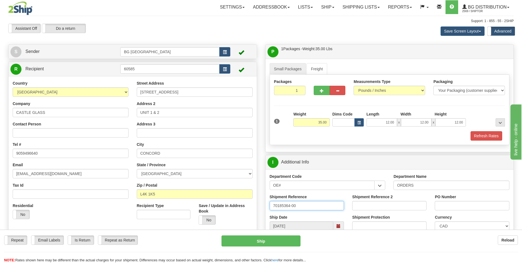
type input "70185364-00"
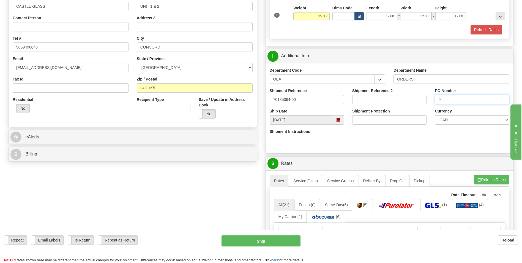
scroll to position [110, 0]
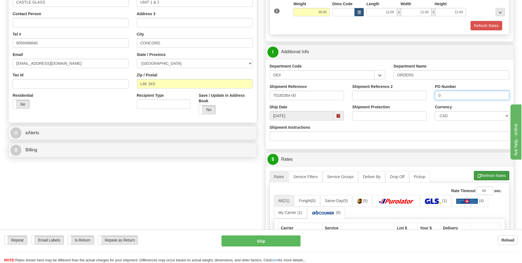
type input "0"
click at [481, 174] on button "Refresh Rates" at bounding box center [492, 175] width 36 height 9
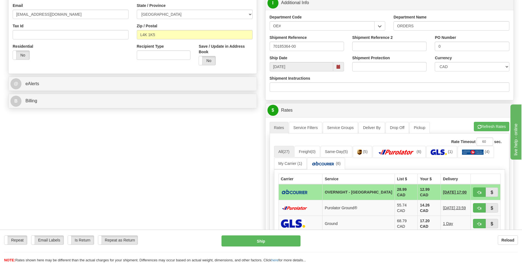
scroll to position [220, 0]
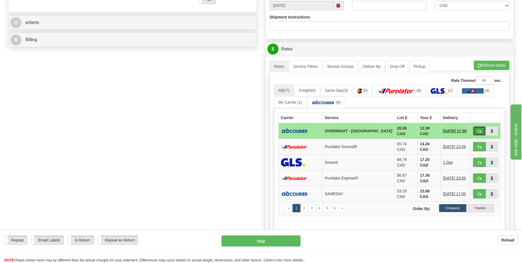
click at [479, 127] on button "button" at bounding box center [479, 130] width 13 height 9
type input "4"
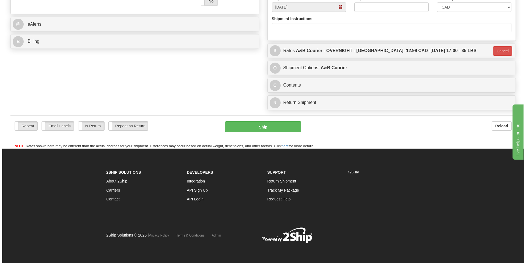
scroll to position [218, 0]
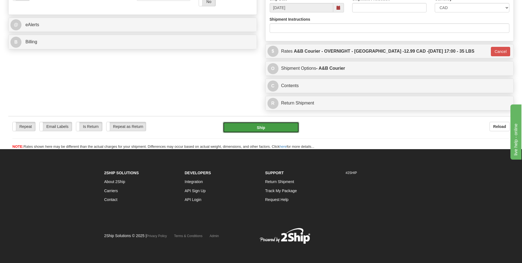
click at [245, 131] on button "Ship" at bounding box center [261, 127] width 76 height 11
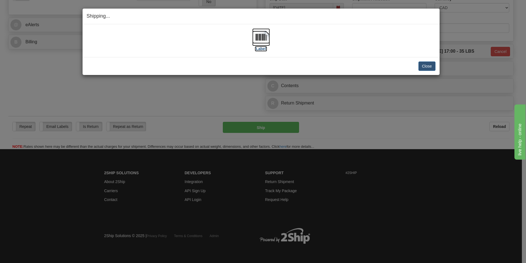
click at [262, 40] on img at bounding box center [261, 37] width 18 height 18
click at [424, 64] on button "Close" at bounding box center [427, 65] width 17 height 9
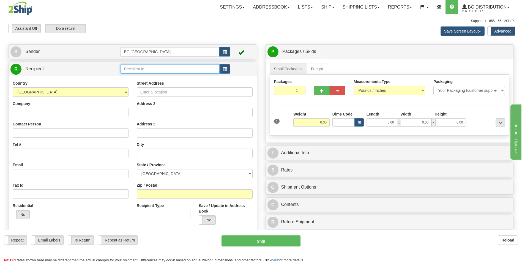
click at [164, 68] on input "text" at bounding box center [169, 68] width 99 height 9
click at [156, 75] on div "60128" at bounding box center [169, 77] width 94 height 6
type input "60128"
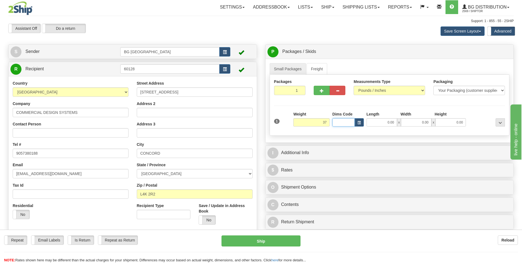
type input "37.00"
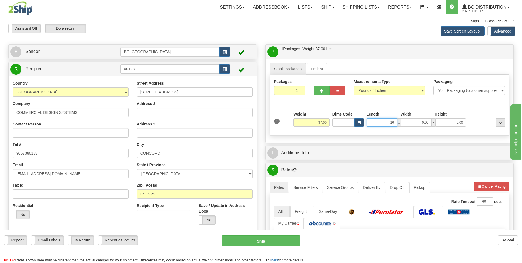
type input "16.00"
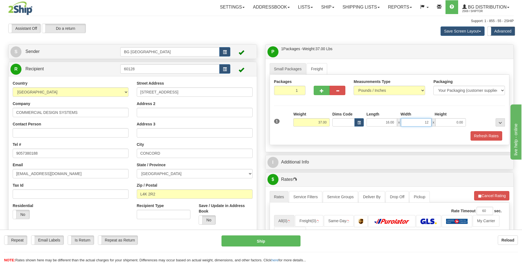
type input "12.00"
type input "9.00"
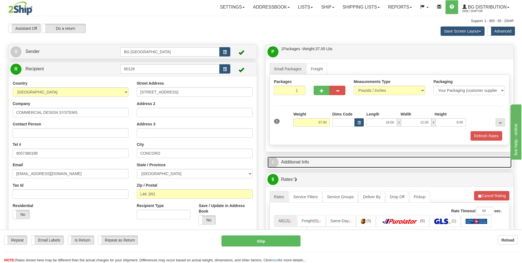
drag, startPoint x: 301, startPoint y: 164, endPoint x: 307, endPoint y: 164, distance: 6.3
click at [301, 164] on link "I Additional Info" at bounding box center [390, 161] width 244 height 11
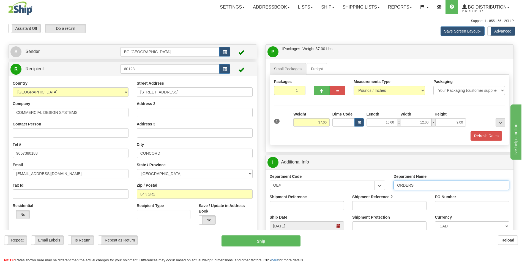
click at [427, 186] on input "ORDERS" at bounding box center [452, 184] width 116 height 9
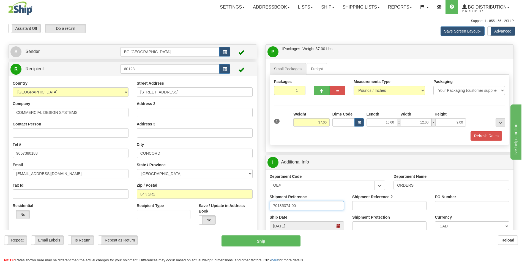
type input "70185374-00"
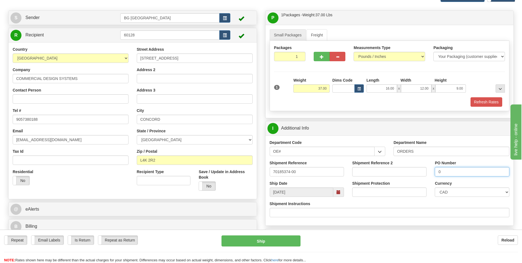
scroll to position [83, 0]
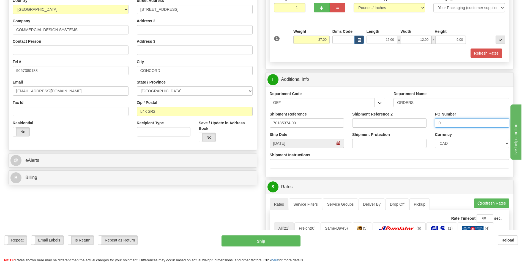
type input "0"
click at [470, 200] on ul "Rates Service Filters Service Groups Deliver By Drop Off Pickup Refresh Rates C…" at bounding box center [390, 204] width 240 height 12
click at [475, 200] on button "Refresh Rates" at bounding box center [492, 202] width 36 height 9
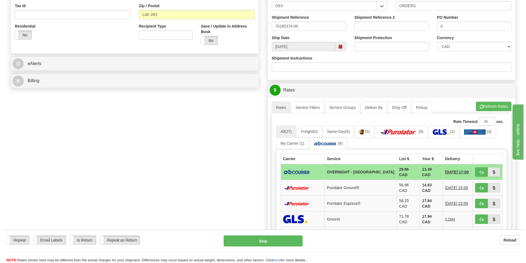
scroll to position [193, 0]
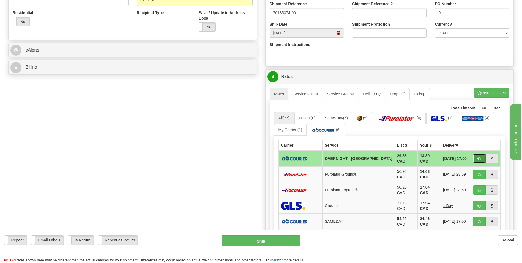
click at [478, 157] on span "button" at bounding box center [479, 159] width 4 height 4
type input "4"
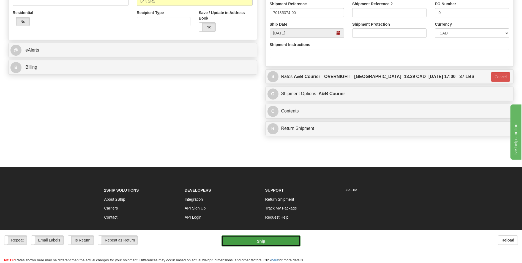
click at [260, 240] on button "Ship" at bounding box center [261, 240] width 79 height 11
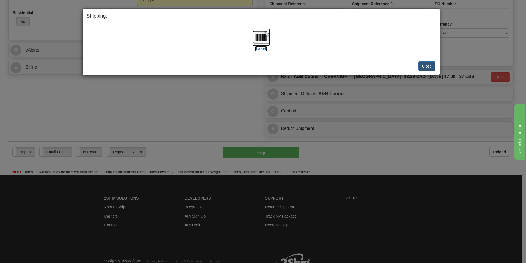
click at [255, 39] on img at bounding box center [261, 37] width 18 height 18
click at [420, 68] on button "Close" at bounding box center [427, 65] width 17 height 9
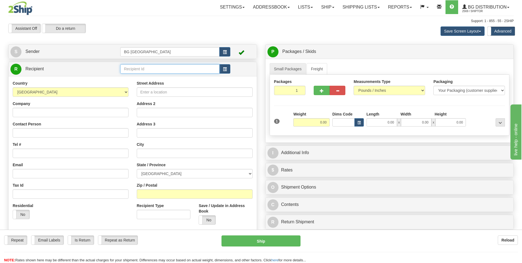
click at [136, 66] on input "text" at bounding box center [169, 68] width 99 height 9
click at [133, 76] on div "60040" at bounding box center [168, 78] width 93 height 6
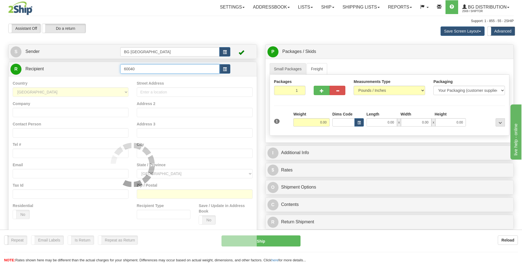
type input "60040"
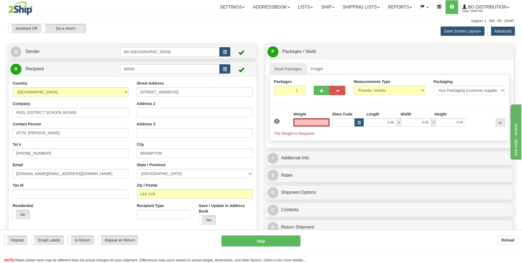
type input "0.00"
click at [70, 136] on input "ATTN: JAIME TRAVASSOS SR." at bounding box center [71, 132] width 116 height 9
click at [74, 133] on input "ATTN: JAIME TRAVASSOS SR." at bounding box center [71, 132] width 116 height 9
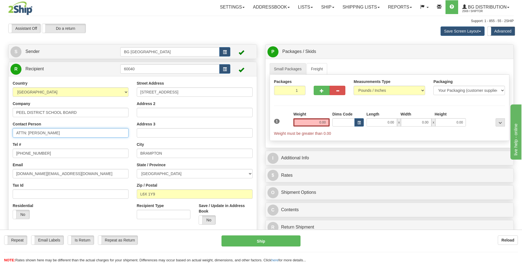
paste input "PAUL RYMAL"
type input "ATTN: PAUL RYMAL"
click at [185, 91] on input "24 HOLTBY AVENUE" at bounding box center [195, 91] width 116 height 9
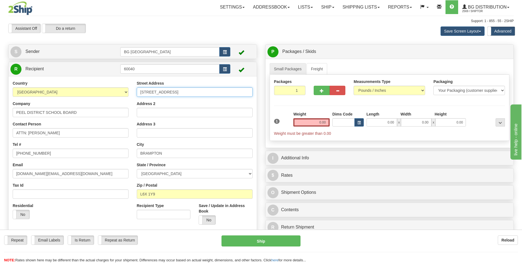
paste input "933 CENTRAL PARKWAY"
type input "933 CENTRAL PARKWAY"
click at [172, 151] on input "BRAMPTON" at bounding box center [195, 152] width 116 height 9
paste input "MISSISSAUGA"
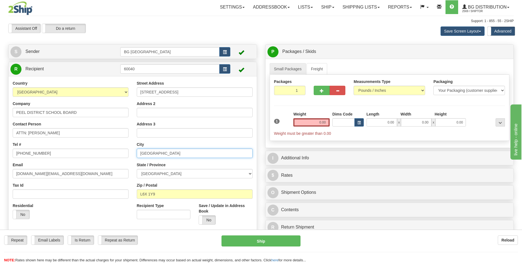
type input "MISSISSAUGA"
click at [163, 191] on input "L6X 1Y9" at bounding box center [195, 193] width 116 height 9
paste input "5C 2T"
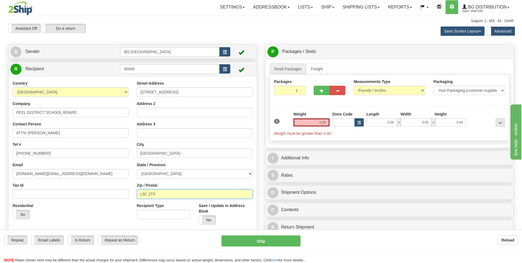
type input "L5C 2T9"
click at [324, 124] on input "0.00" at bounding box center [311, 122] width 36 height 8
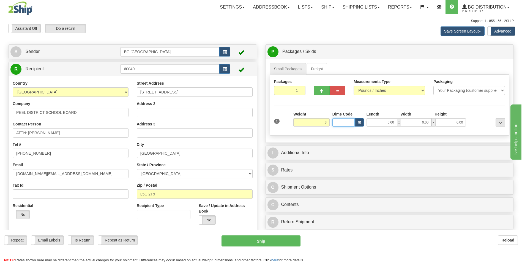
type input "3.00"
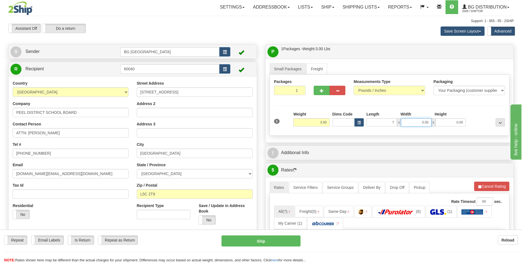
type input "7.00"
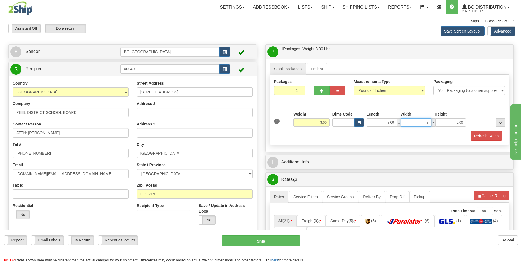
type input "7.00"
type input "5.00"
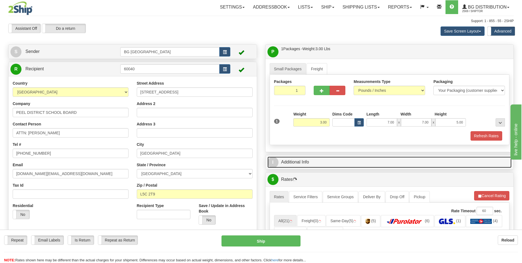
click at [331, 159] on link "I Additional Info" at bounding box center [390, 161] width 244 height 11
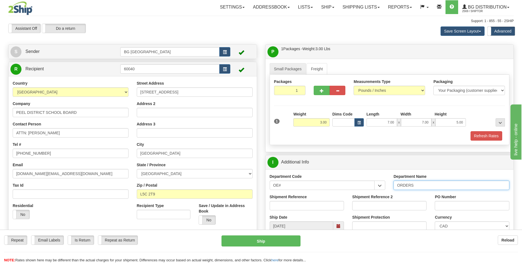
click at [433, 182] on input "ORDERS" at bounding box center [452, 184] width 116 height 9
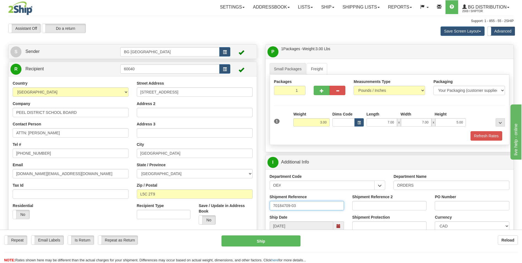
type input "70184709-03"
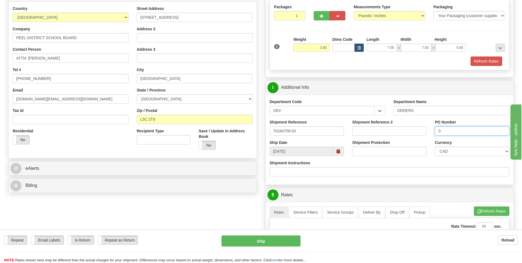
scroll to position [83, 0]
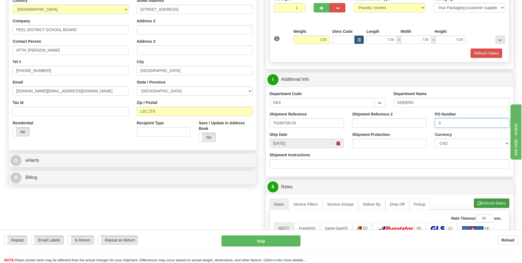
type input "0"
click at [489, 207] on button "Refresh Rates" at bounding box center [492, 202] width 36 height 9
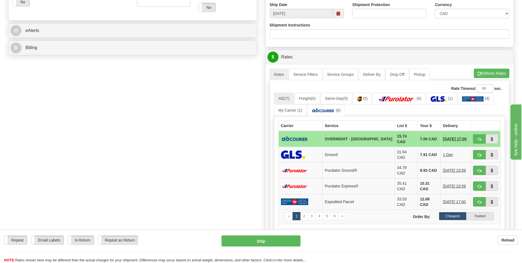
scroll to position [220, 0]
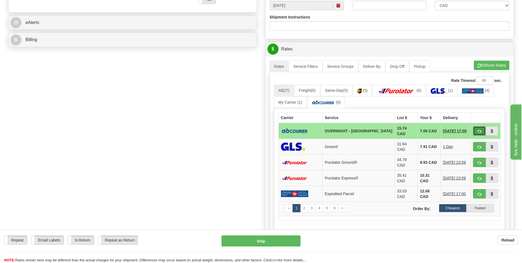
click at [478, 132] on span "button" at bounding box center [479, 131] width 4 height 4
type input "4"
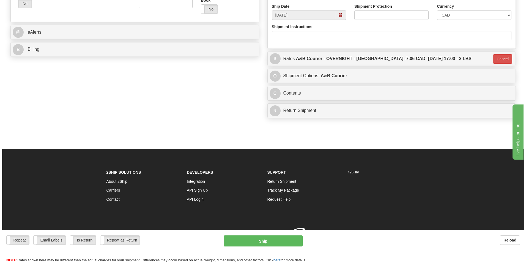
scroll to position [218, 0]
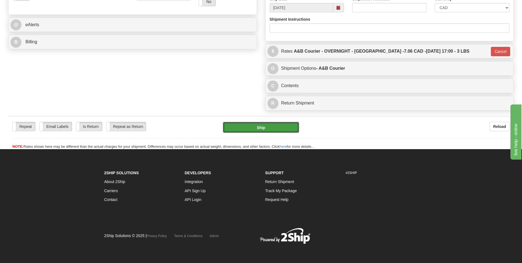
click at [244, 128] on button "Ship" at bounding box center [261, 127] width 76 height 11
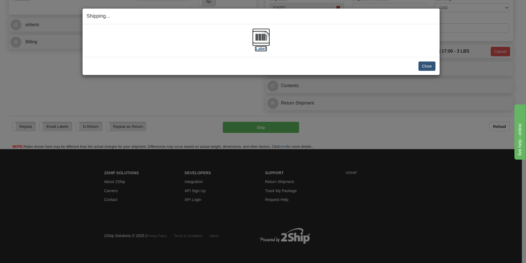
click at [268, 39] on img at bounding box center [261, 37] width 18 height 18
click at [424, 65] on button "Close" at bounding box center [427, 65] width 17 height 9
